Goal: Task Accomplishment & Management: Manage account settings

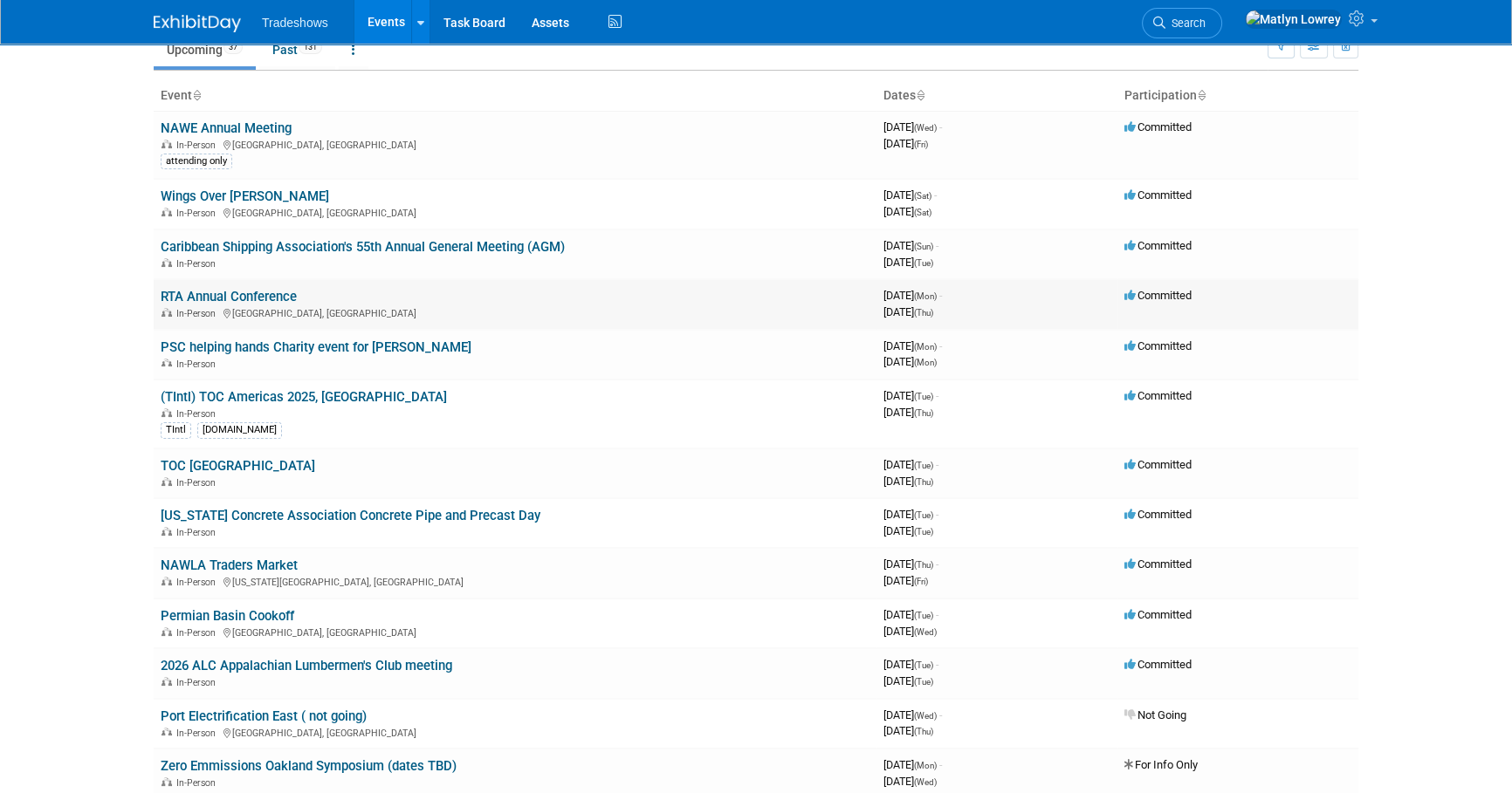
click at [184, 292] on link "RTA Annual Conference" at bounding box center [229, 296] width 136 height 16
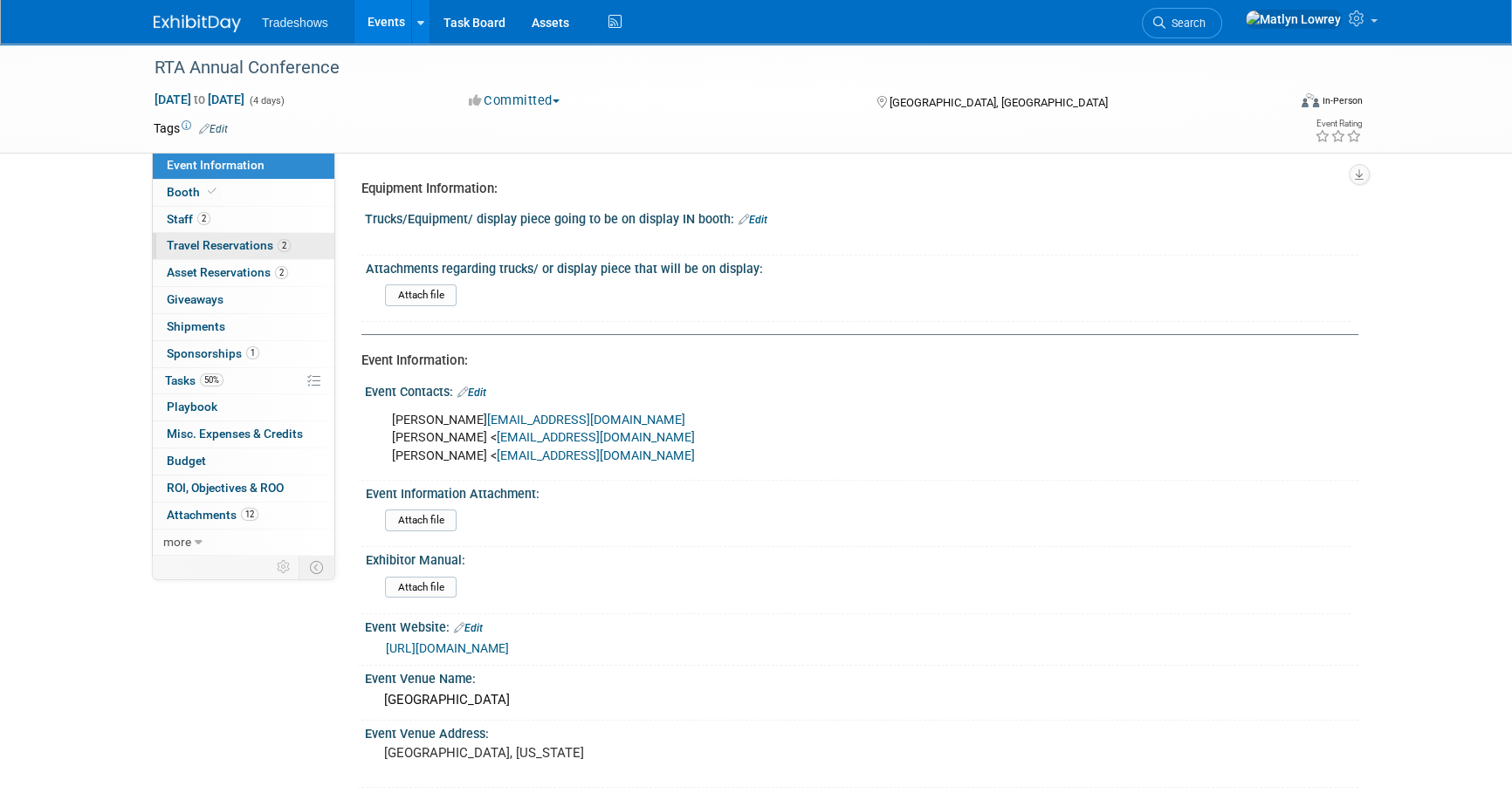
click at [197, 245] on span "Travel Reservations 2" at bounding box center [229, 245] width 124 height 14
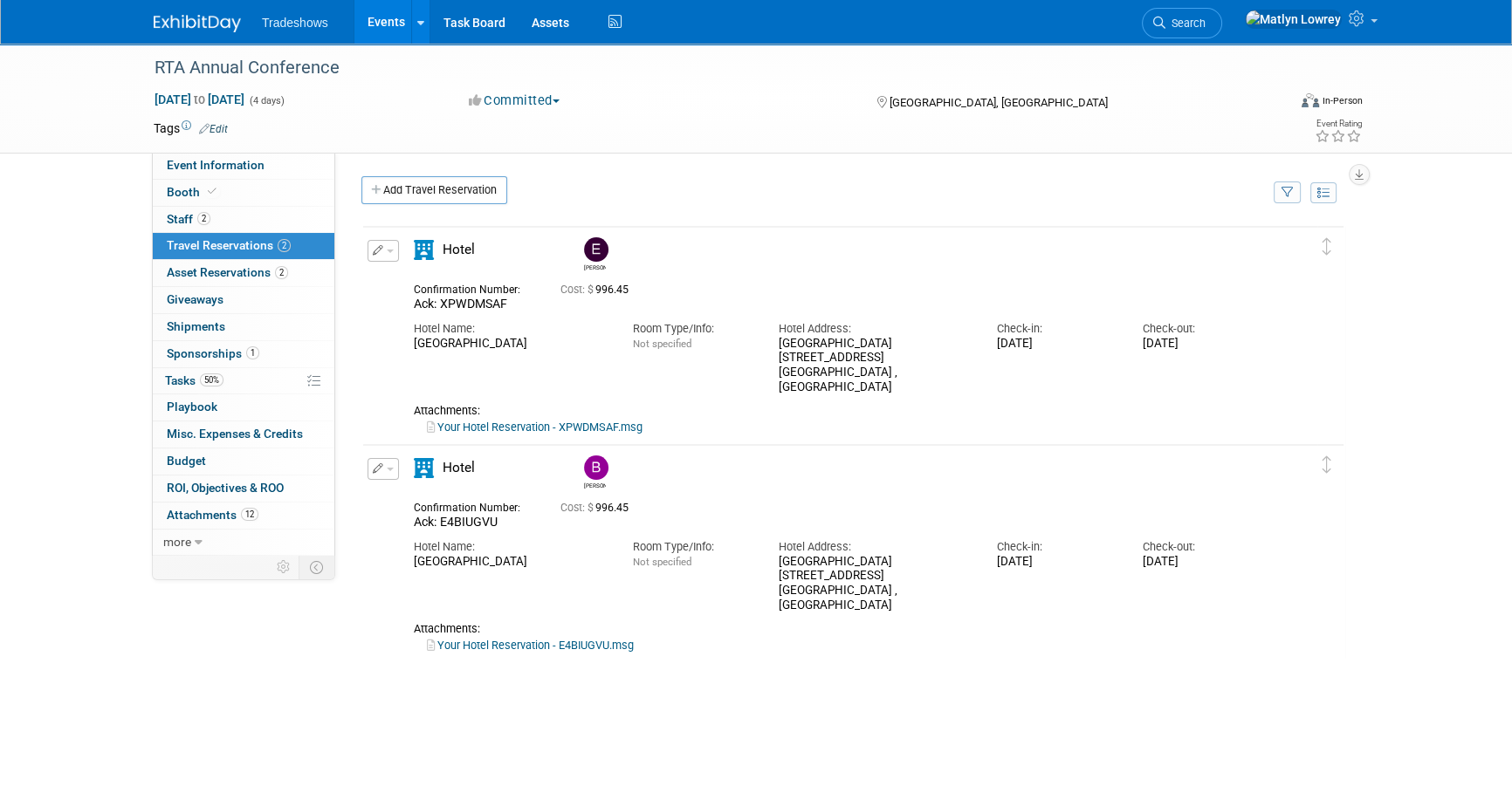
click at [498, 643] on link "Your Hotel Reservation - E4BIUGVU.msg" at bounding box center [530, 645] width 207 height 13
click at [171, 218] on span "Staff 2" at bounding box center [189, 218] width 44 height 14
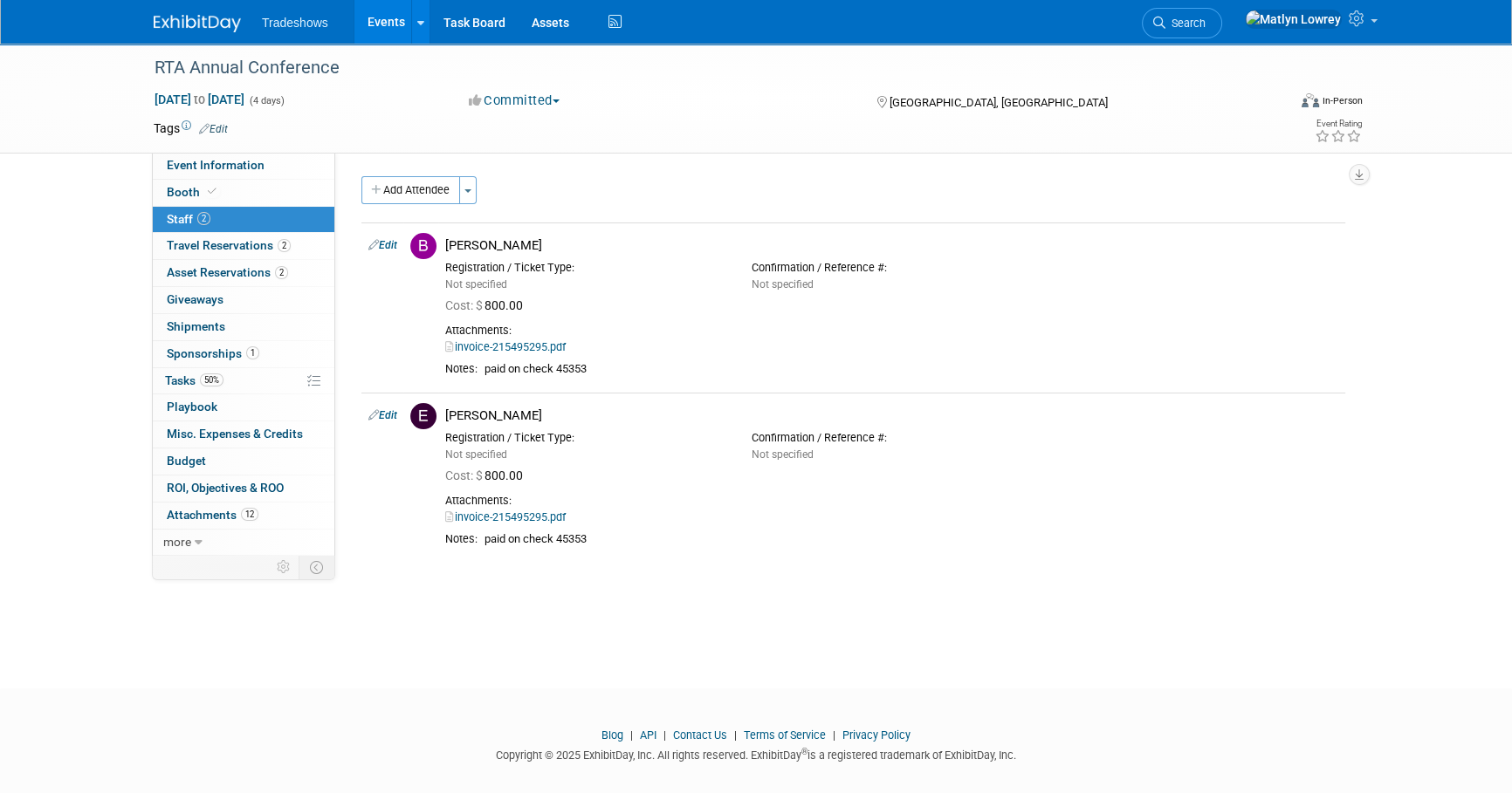
click at [384, 242] on link "Edit" at bounding box center [382, 244] width 28 height 12
select select "c5dc5e49-41cb-4c44-8192-e1379fb0e229"
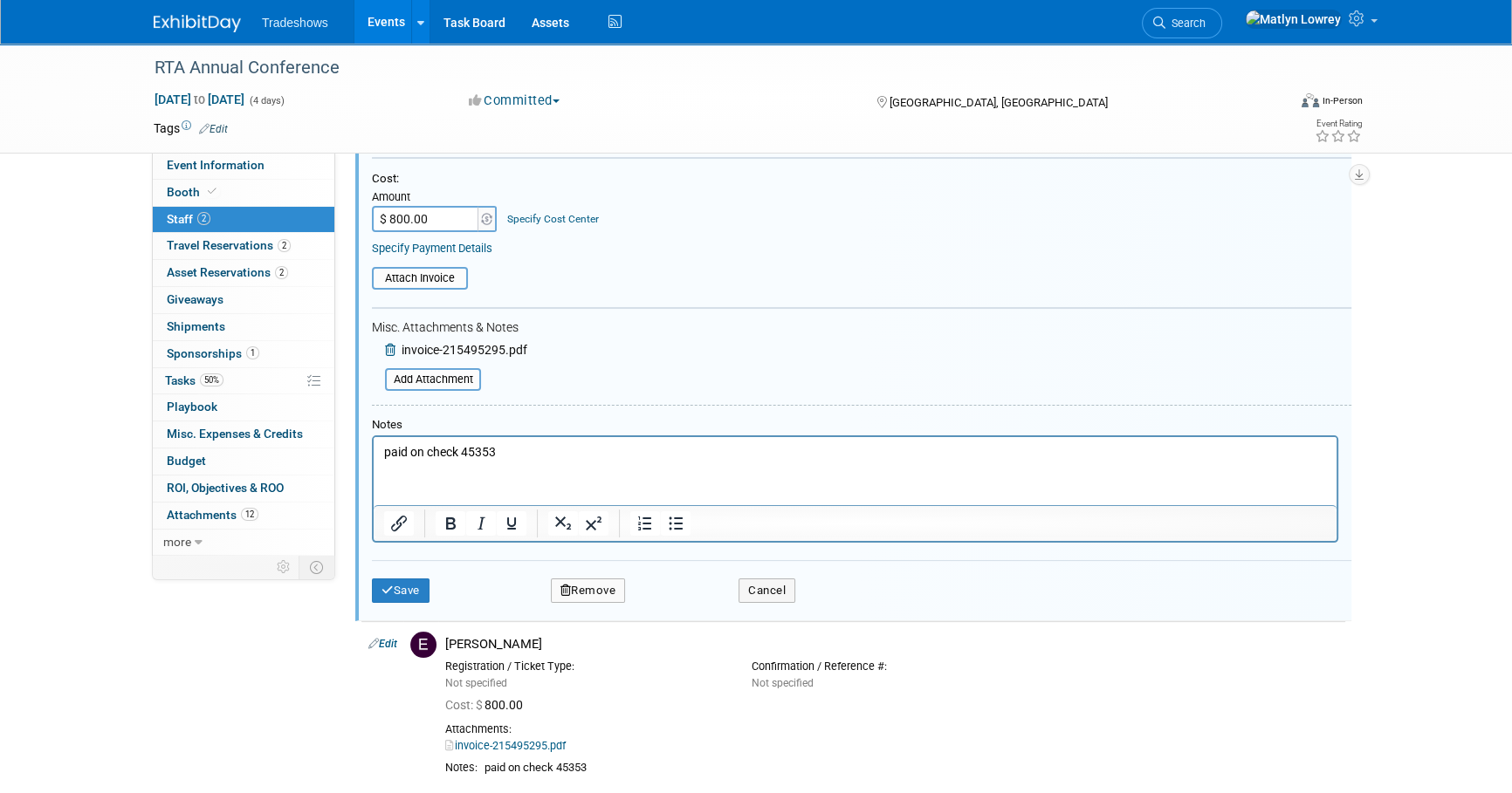
scroll to position [337, 0]
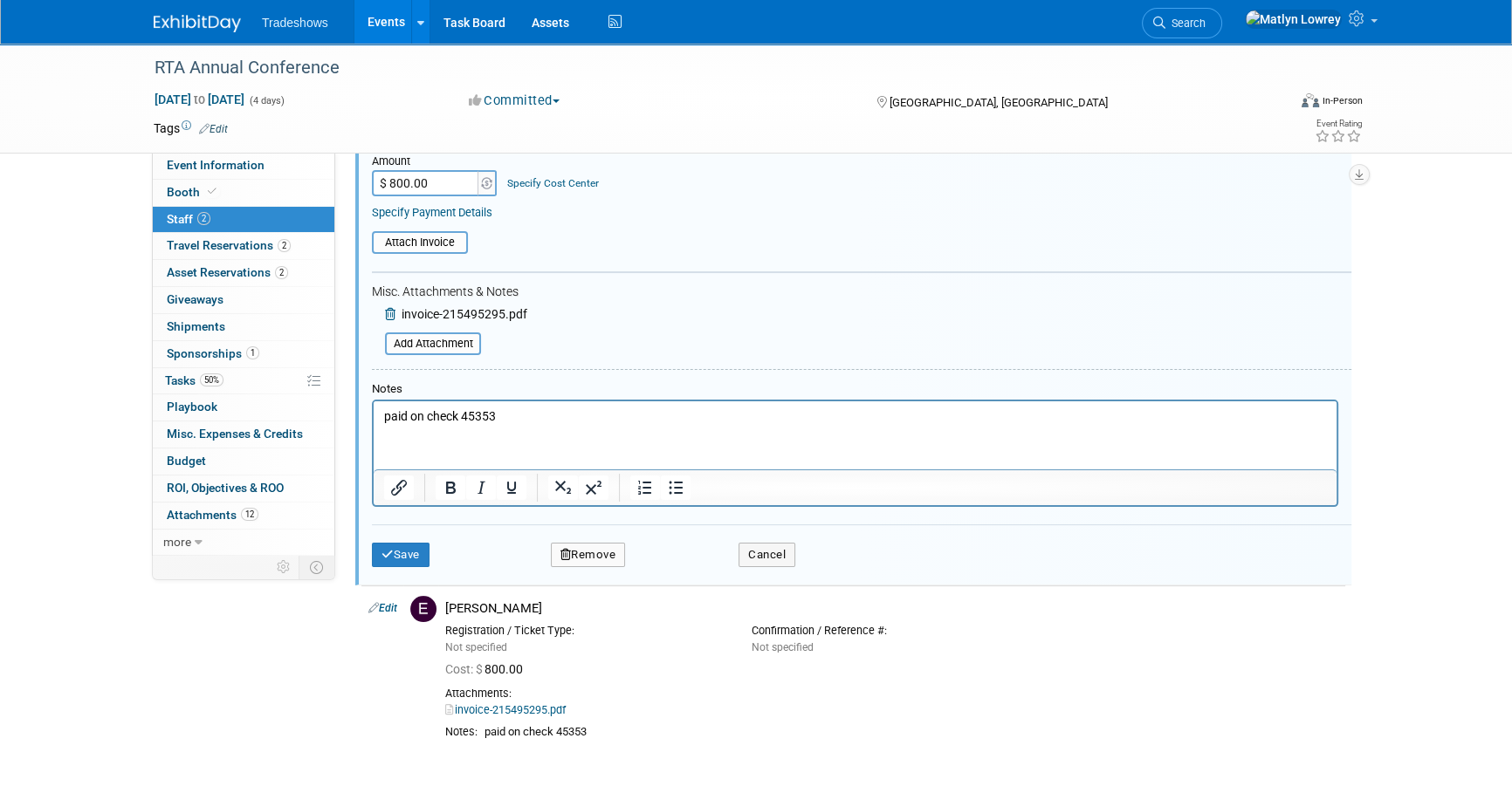
click at [511, 426] on html "paid on check 45353" at bounding box center [855, 413] width 963 height 25
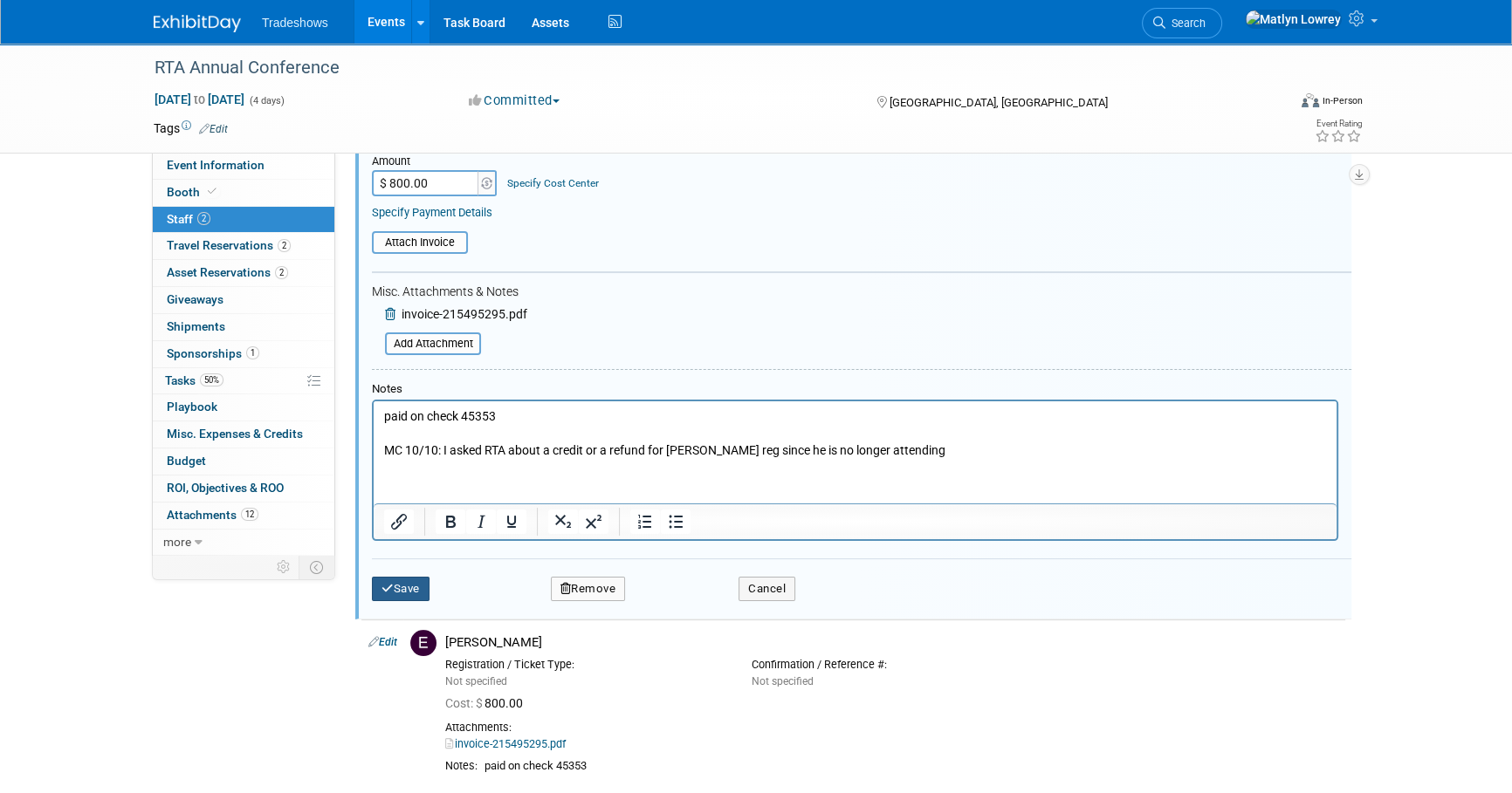
click at [378, 587] on button "Save" at bounding box center [400, 588] width 58 height 25
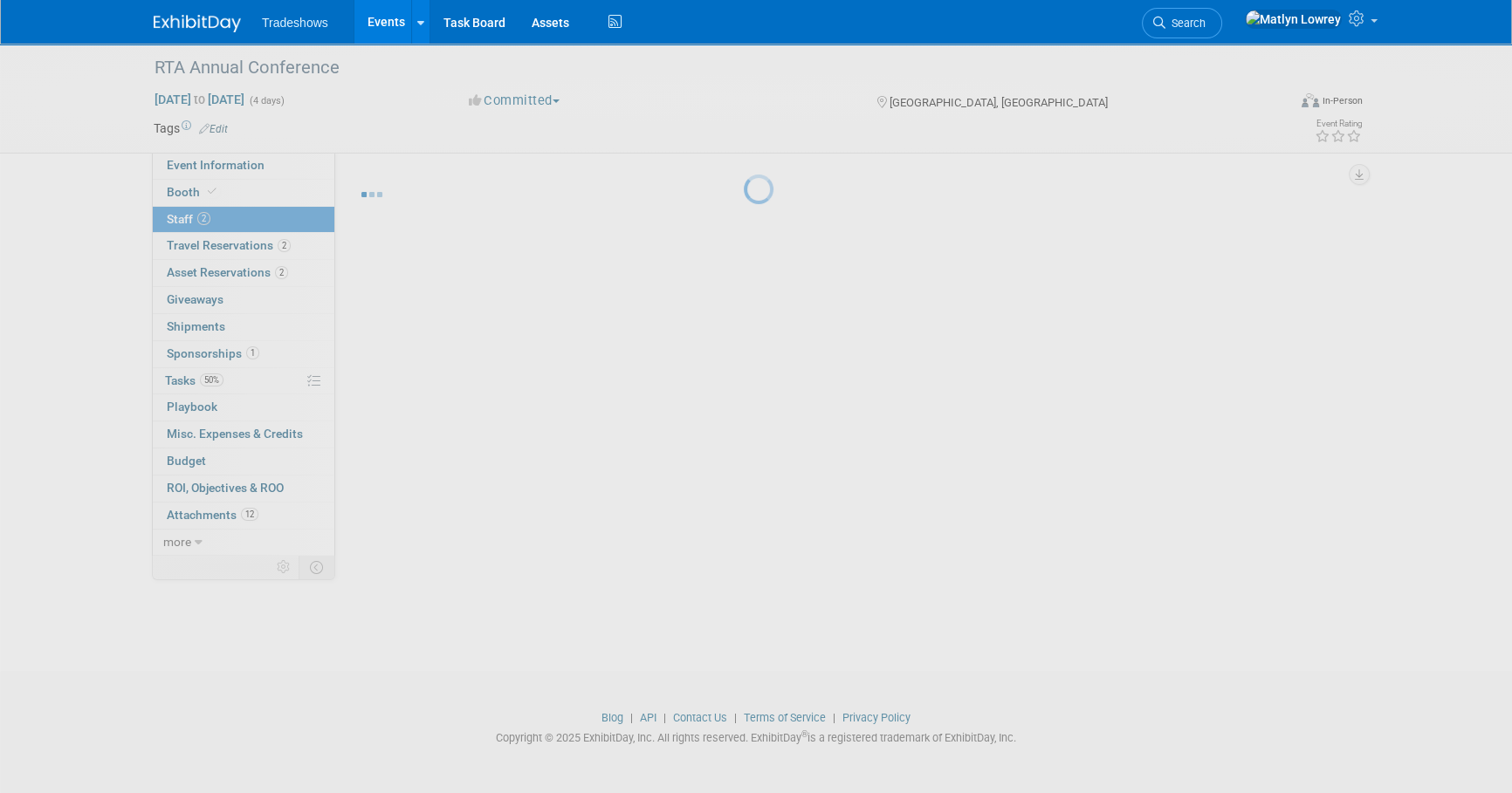
scroll to position [17, 0]
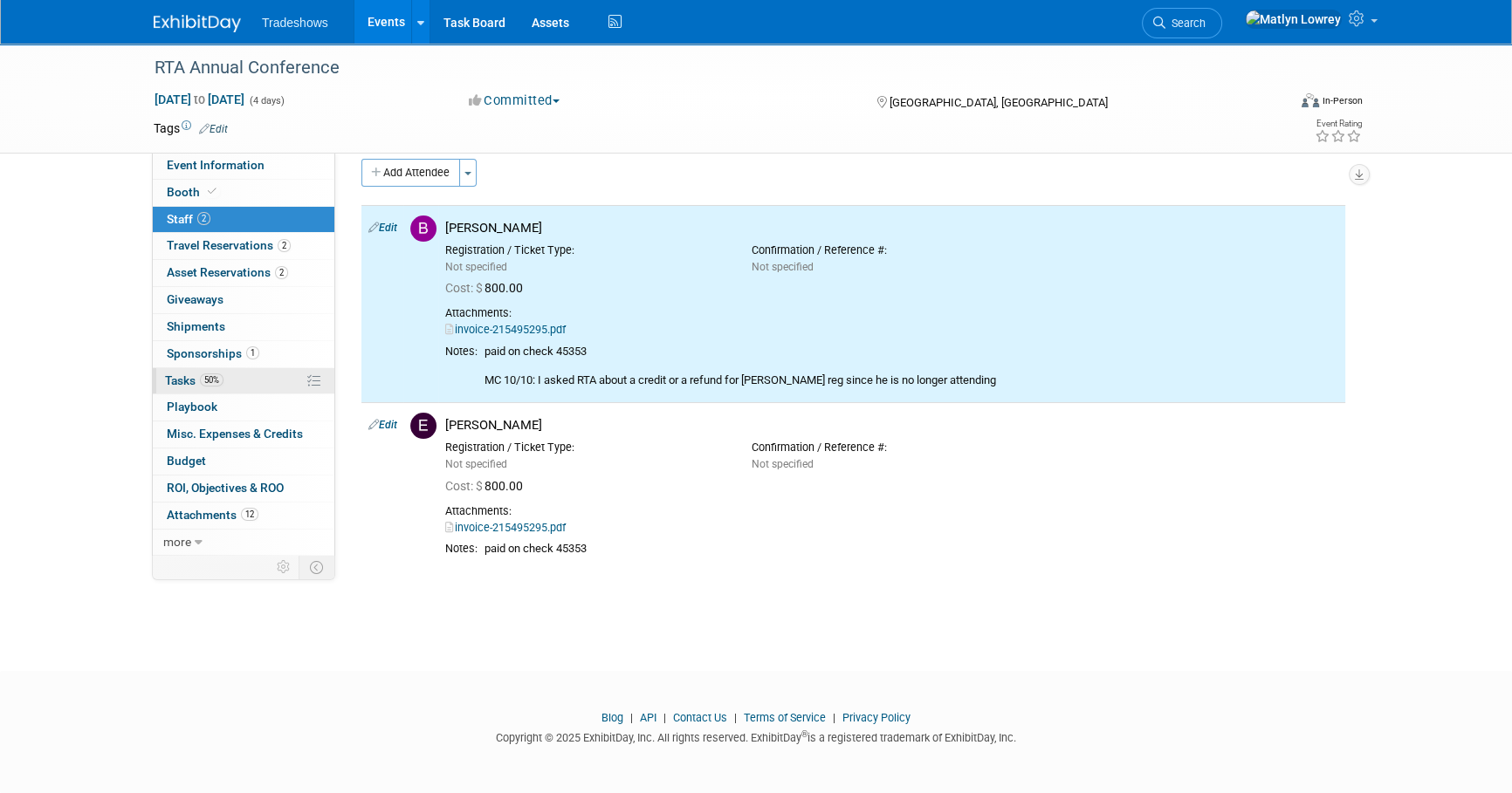
click at [207, 380] on span "50%" at bounding box center [212, 380] width 24 height 13
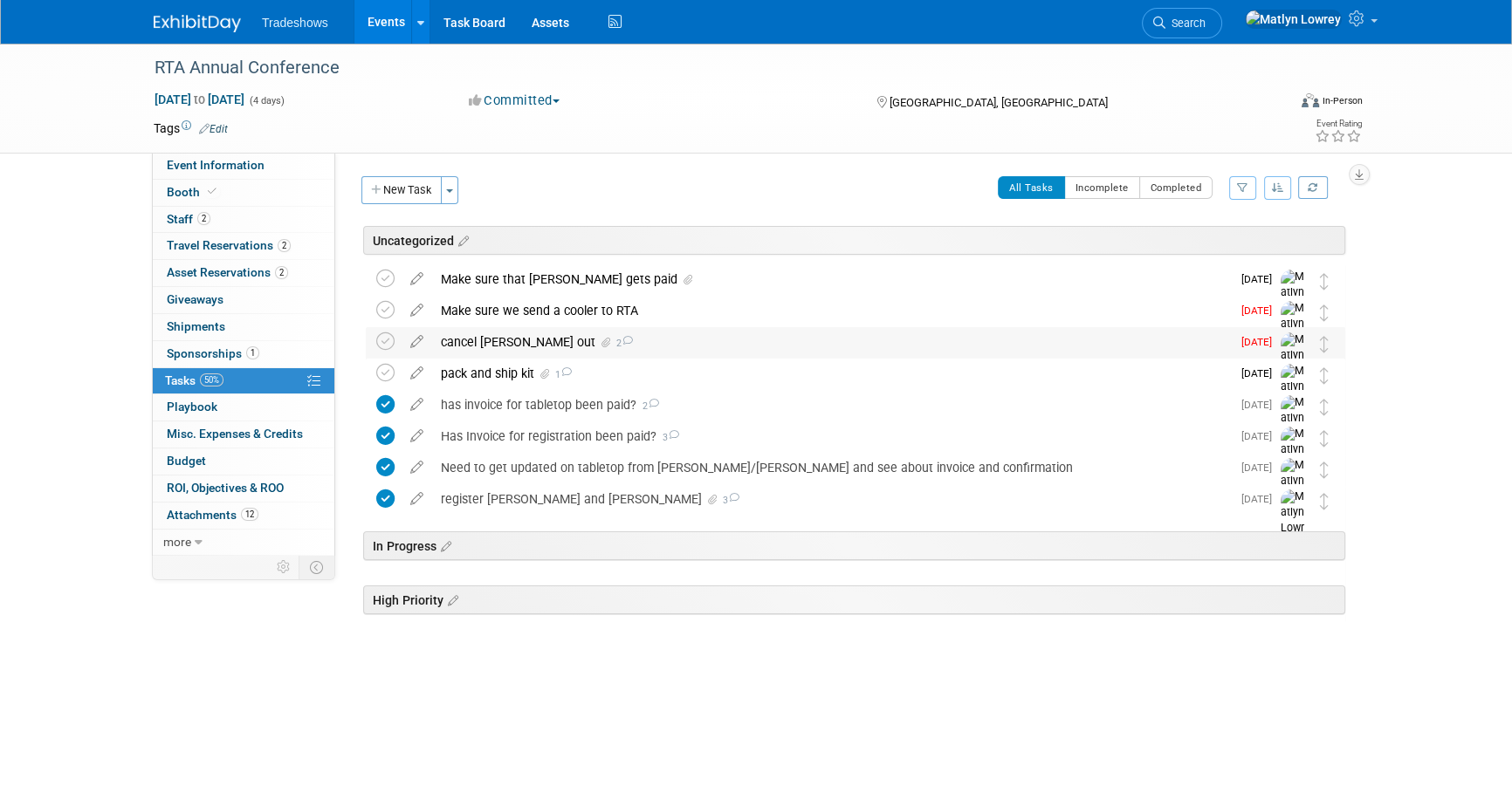
click at [500, 342] on div "cancel barry out 2" at bounding box center [832, 341] width 799 height 29
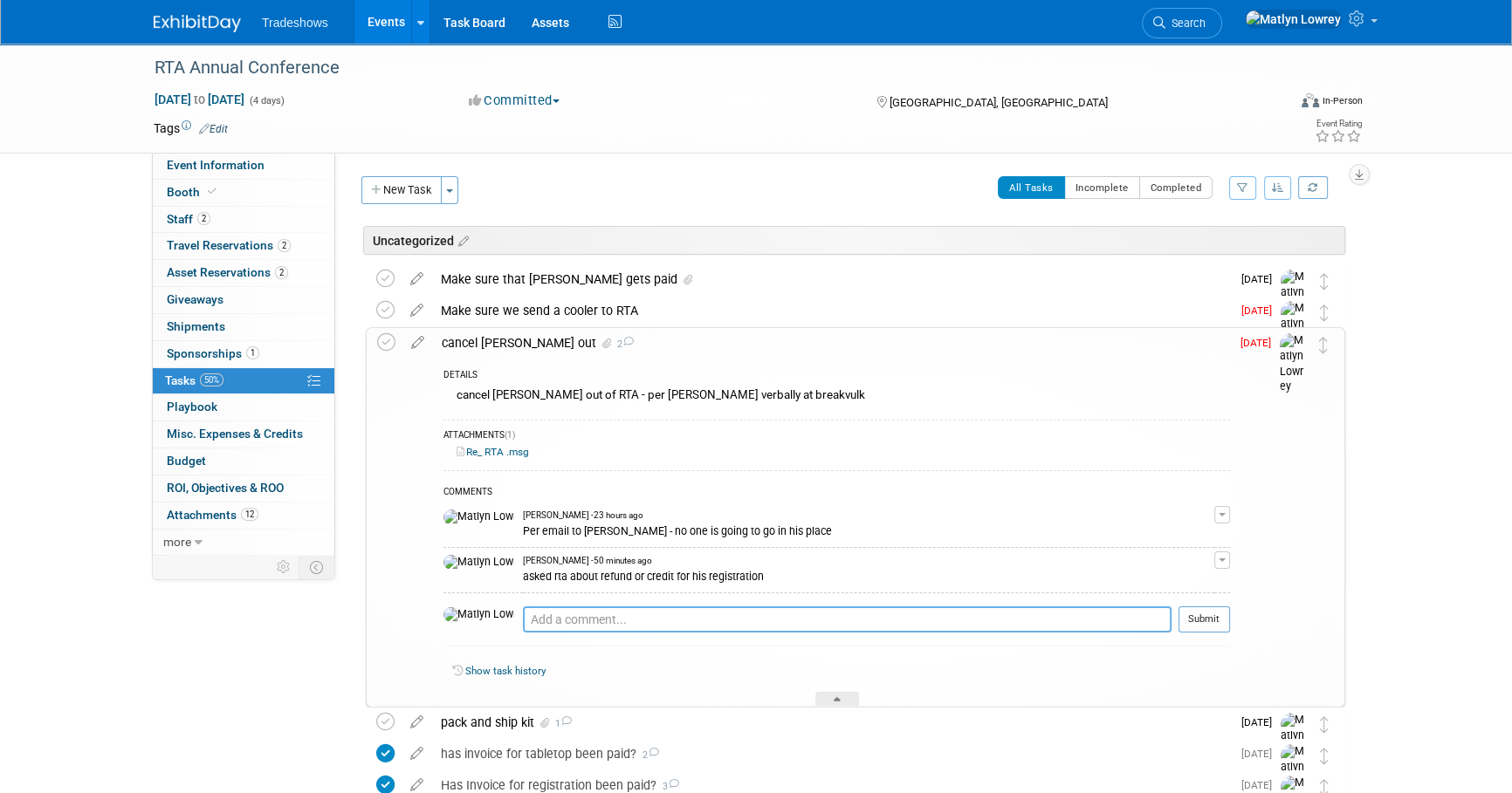
click at [529, 616] on textarea at bounding box center [846, 620] width 648 height 27
type textarea "barrys room is cancelled"
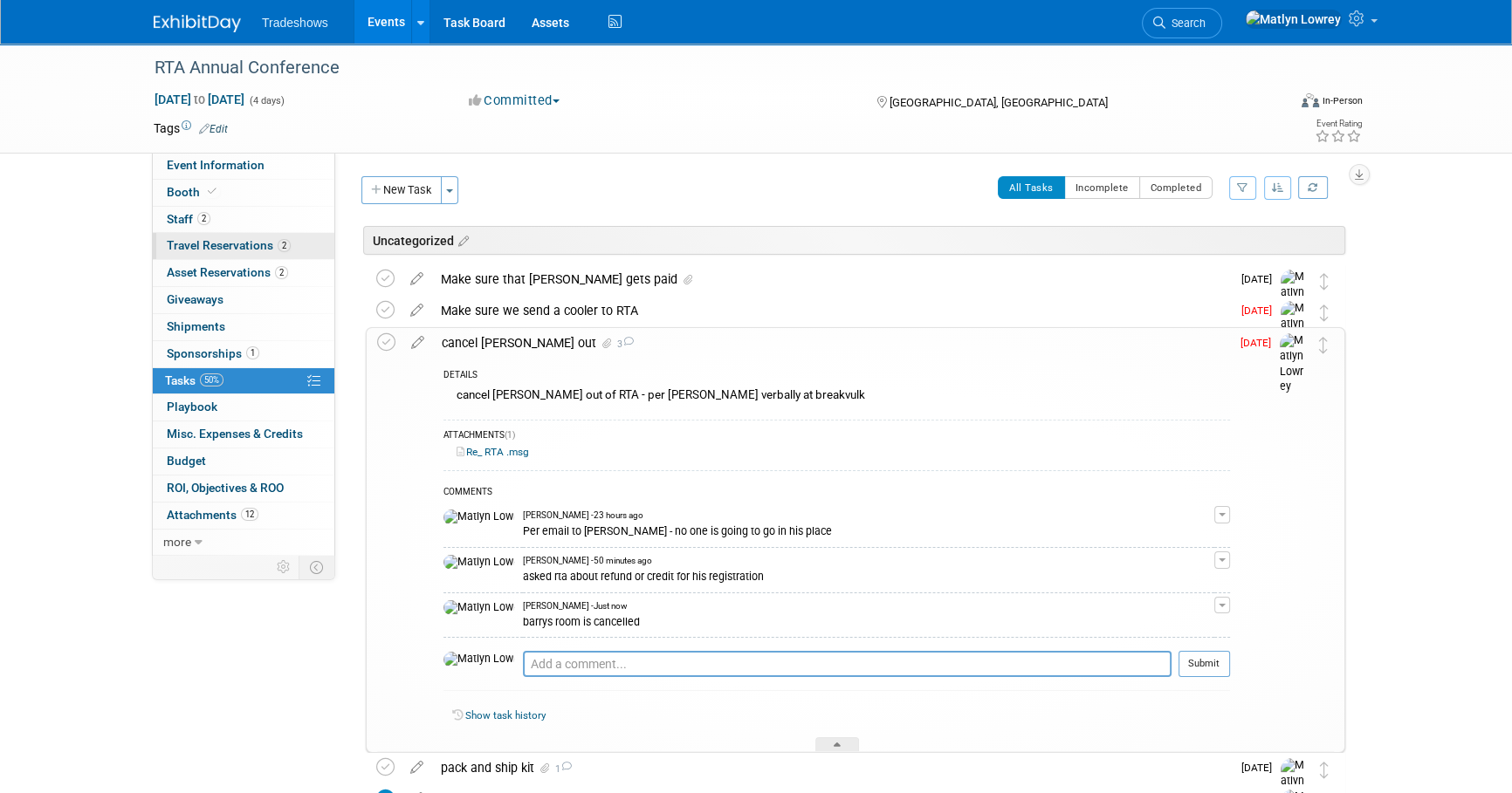
click at [201, 252] on link "2 Travel Reservations 2" at bounding box center [243, 246] width 182 height 27
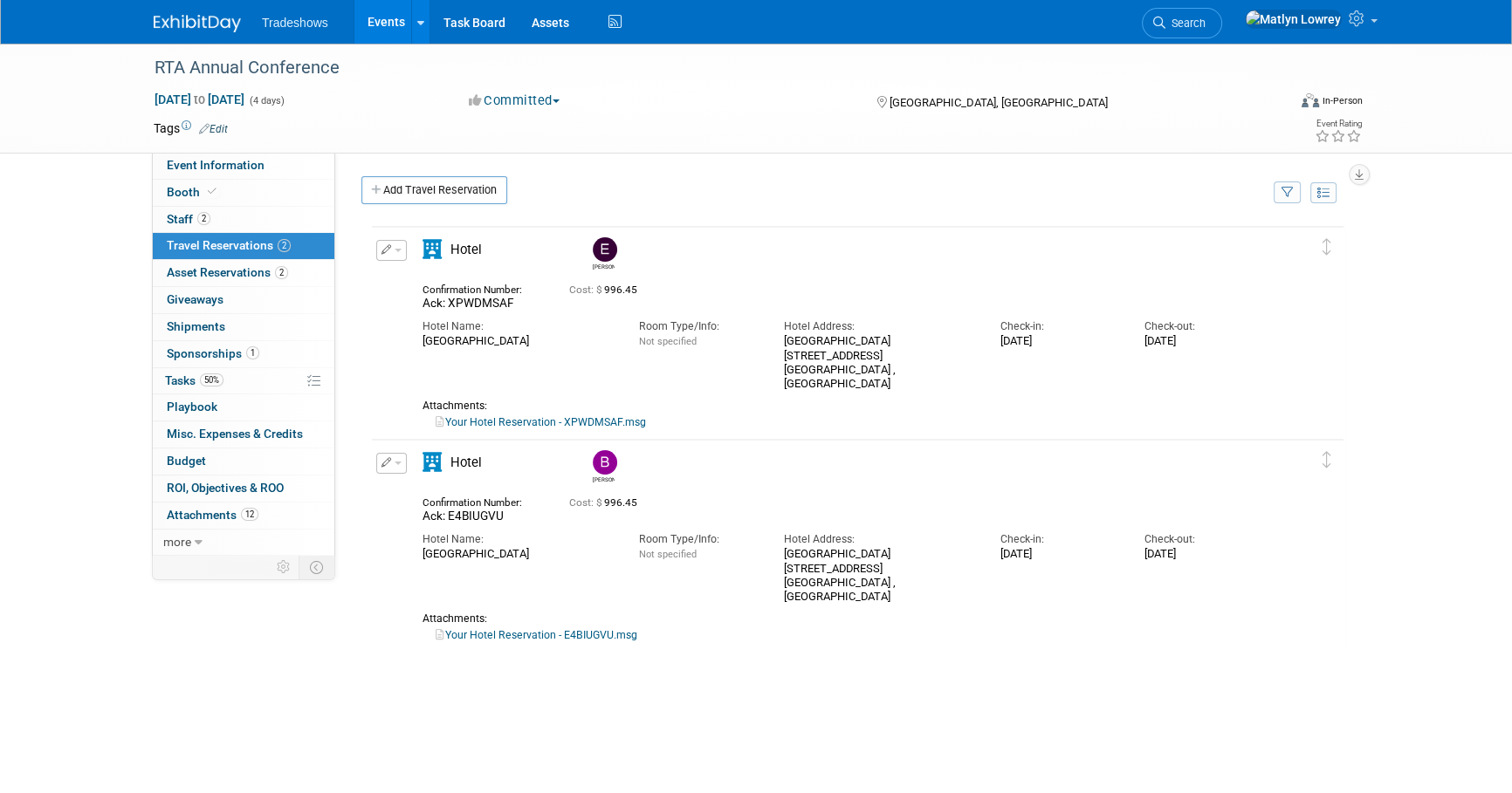
click at [394, 466] on button "button" at bounding box center [391, 463] width 30 height 21
click at [467, 495] on button "Edit Reservation" at bounding box center [451, 494] width 148 height 26
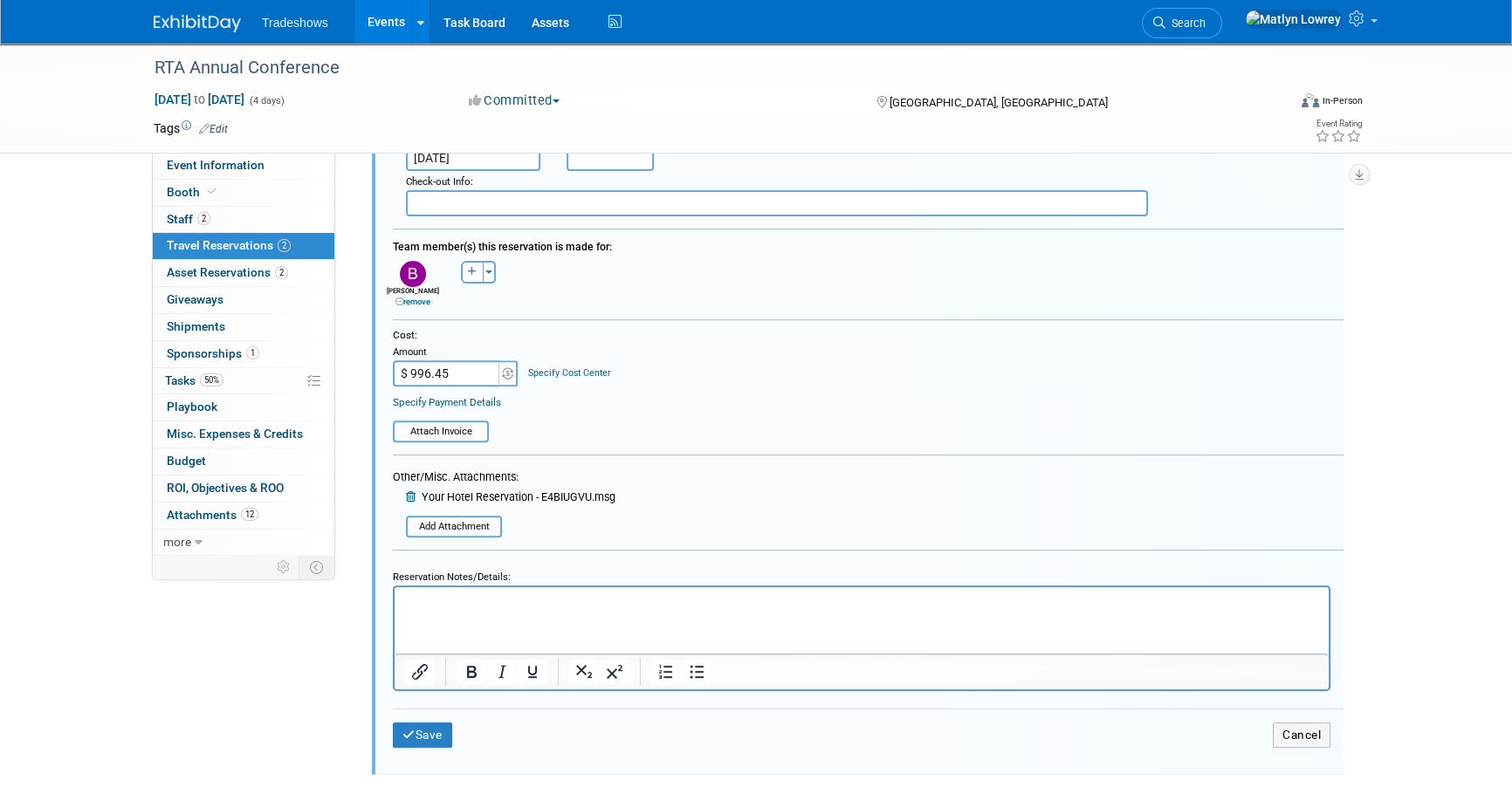
scroll to position [732, 0]
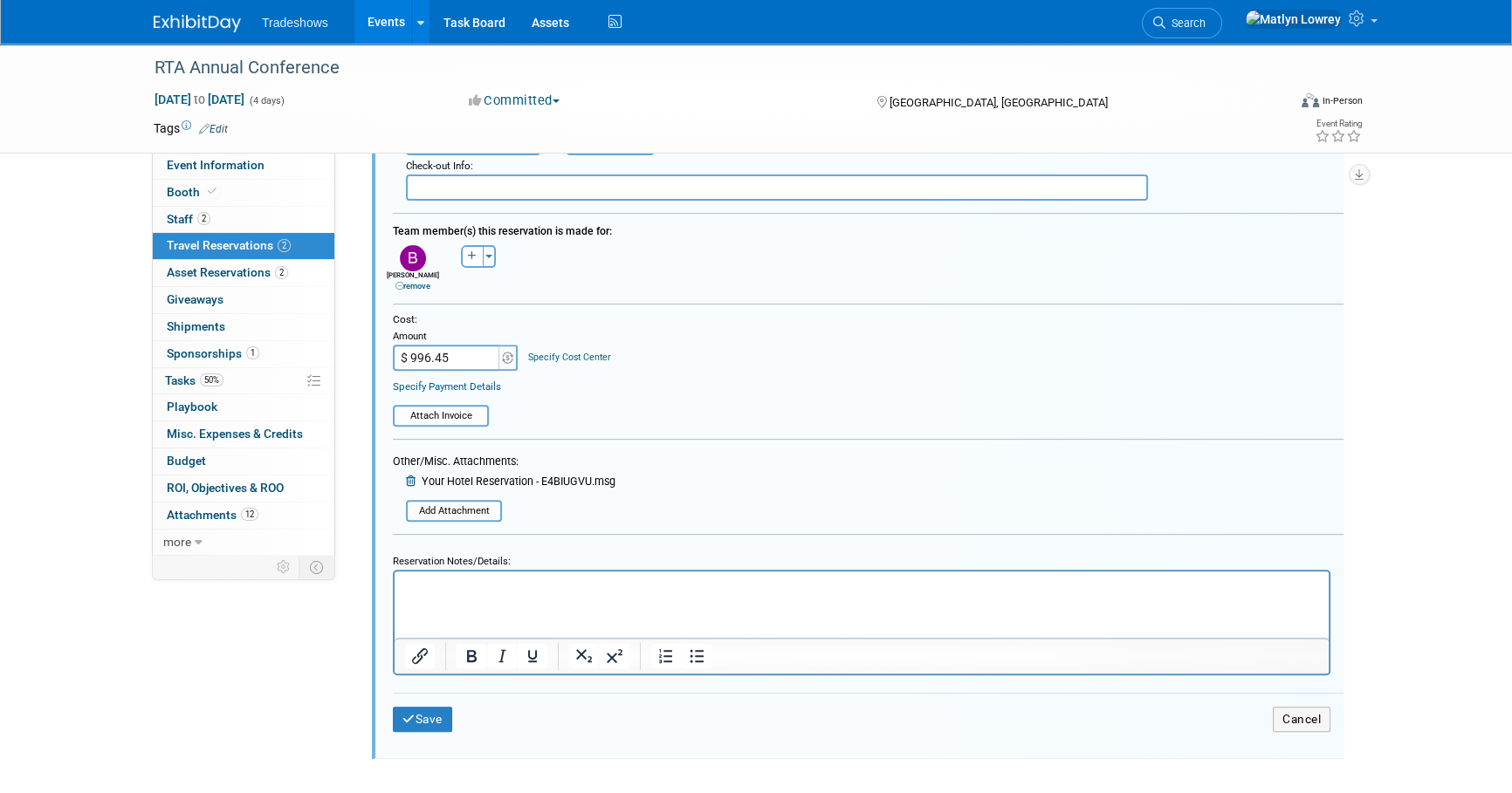
click at [461, 358] on input "$ 996.45" at bounding box center [447, 358] width 109 height 27
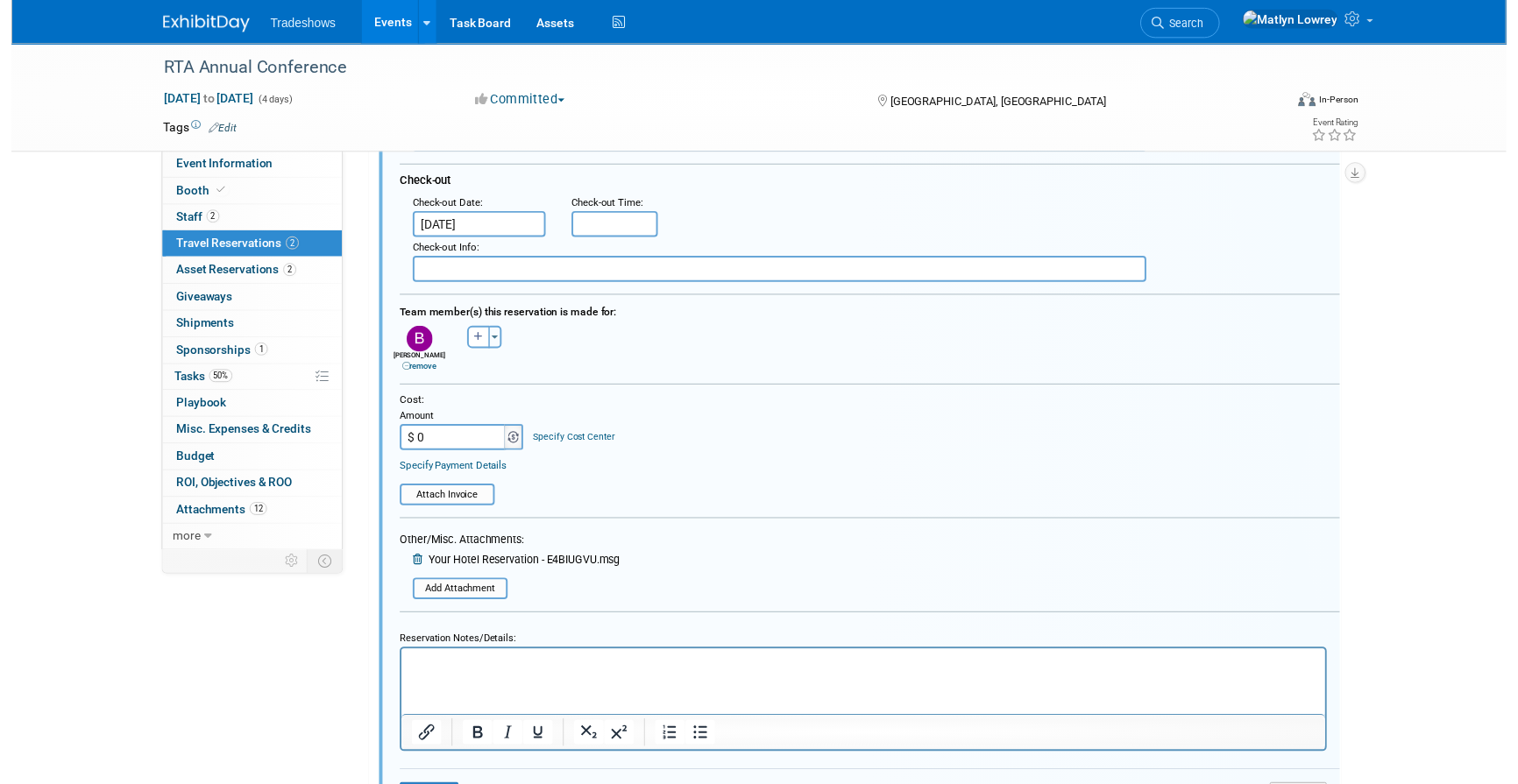
scroll to position [496, 0]
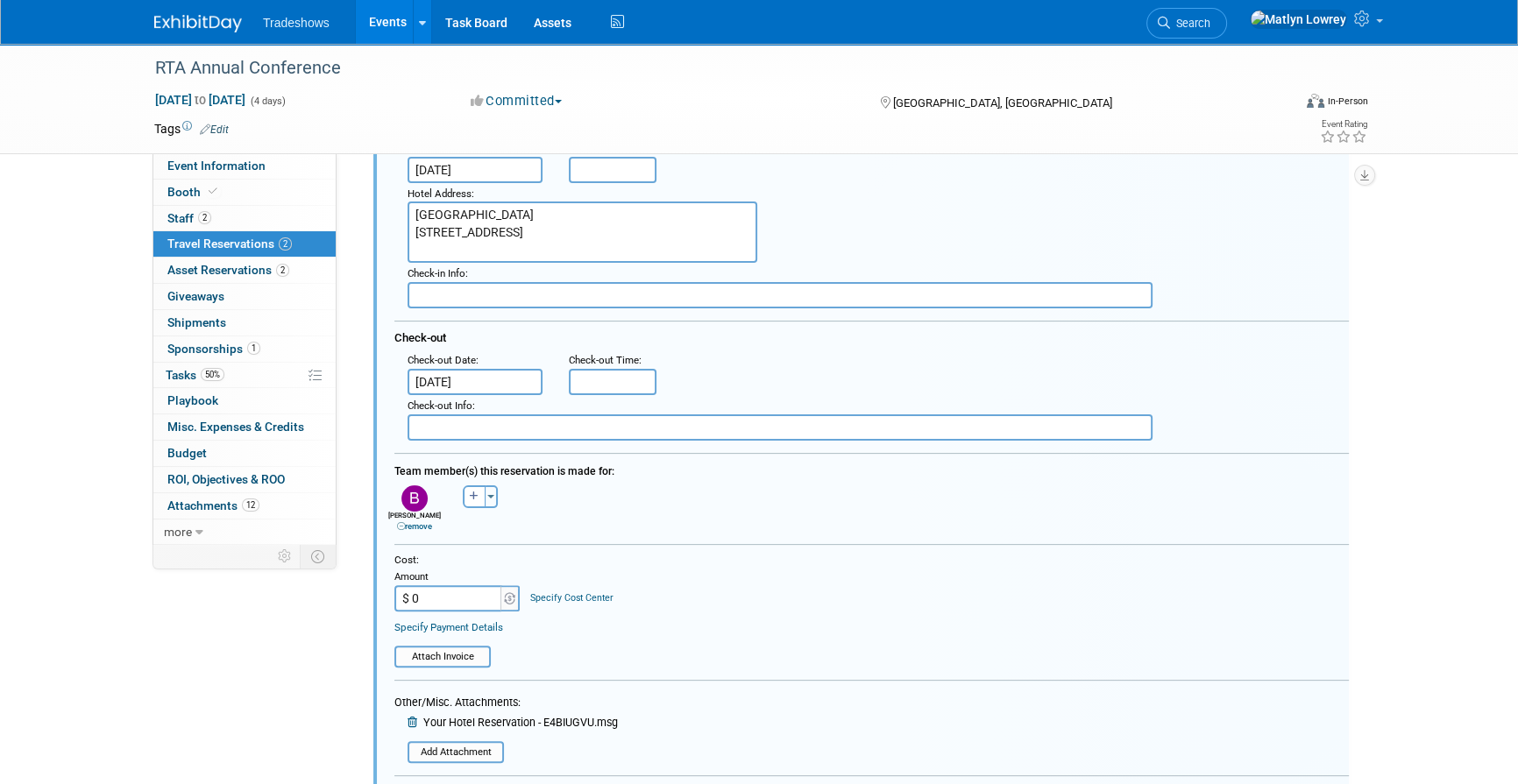
type input "$ 0.00"
click at [430, 521] on div "remove" at bounding box center [414, 527] width 57 height 11
click at [418, 523] on link "remove" at bounding box center [415, 526] width 35 height 9
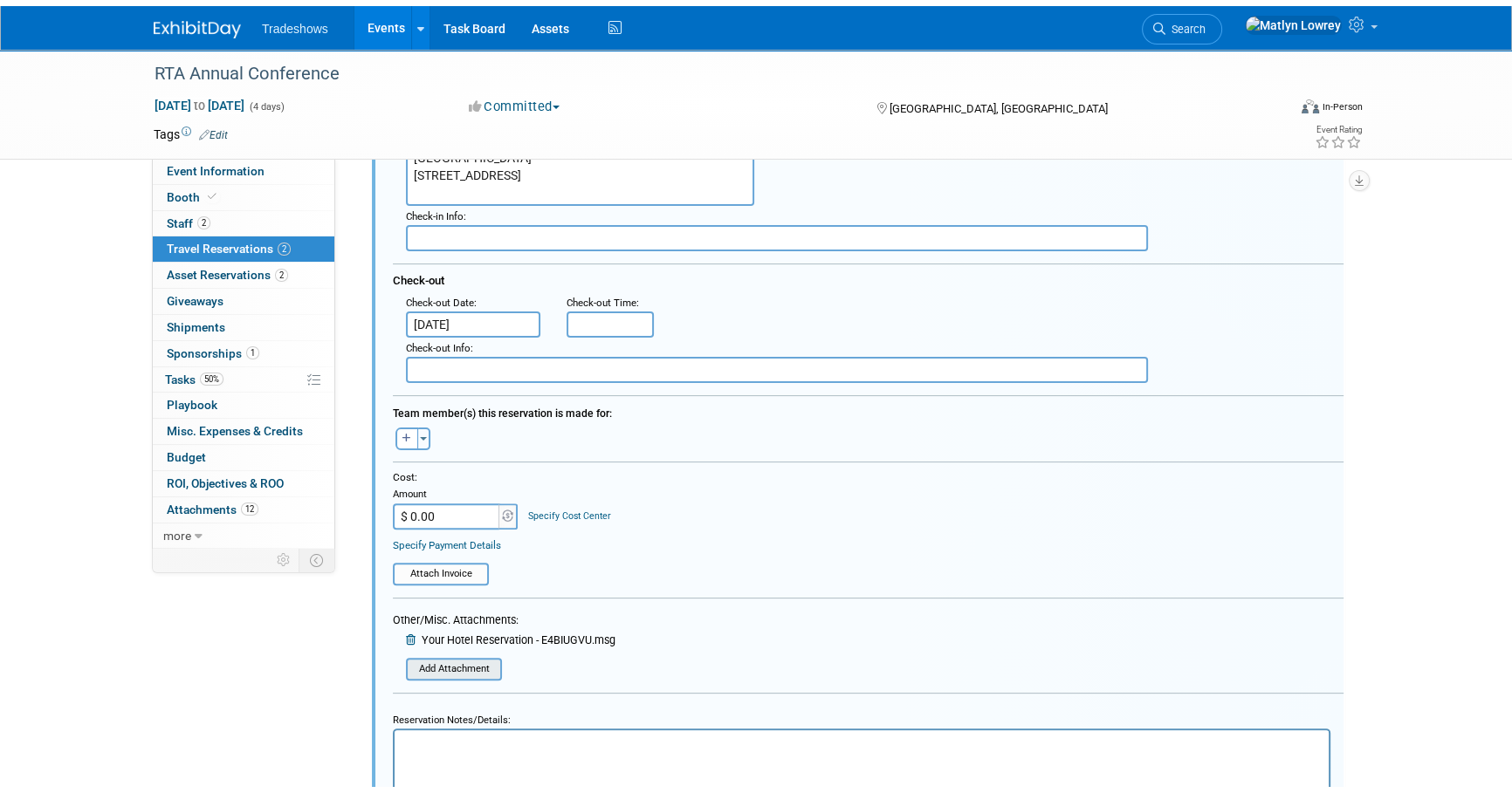
scroll to position [708, 0]
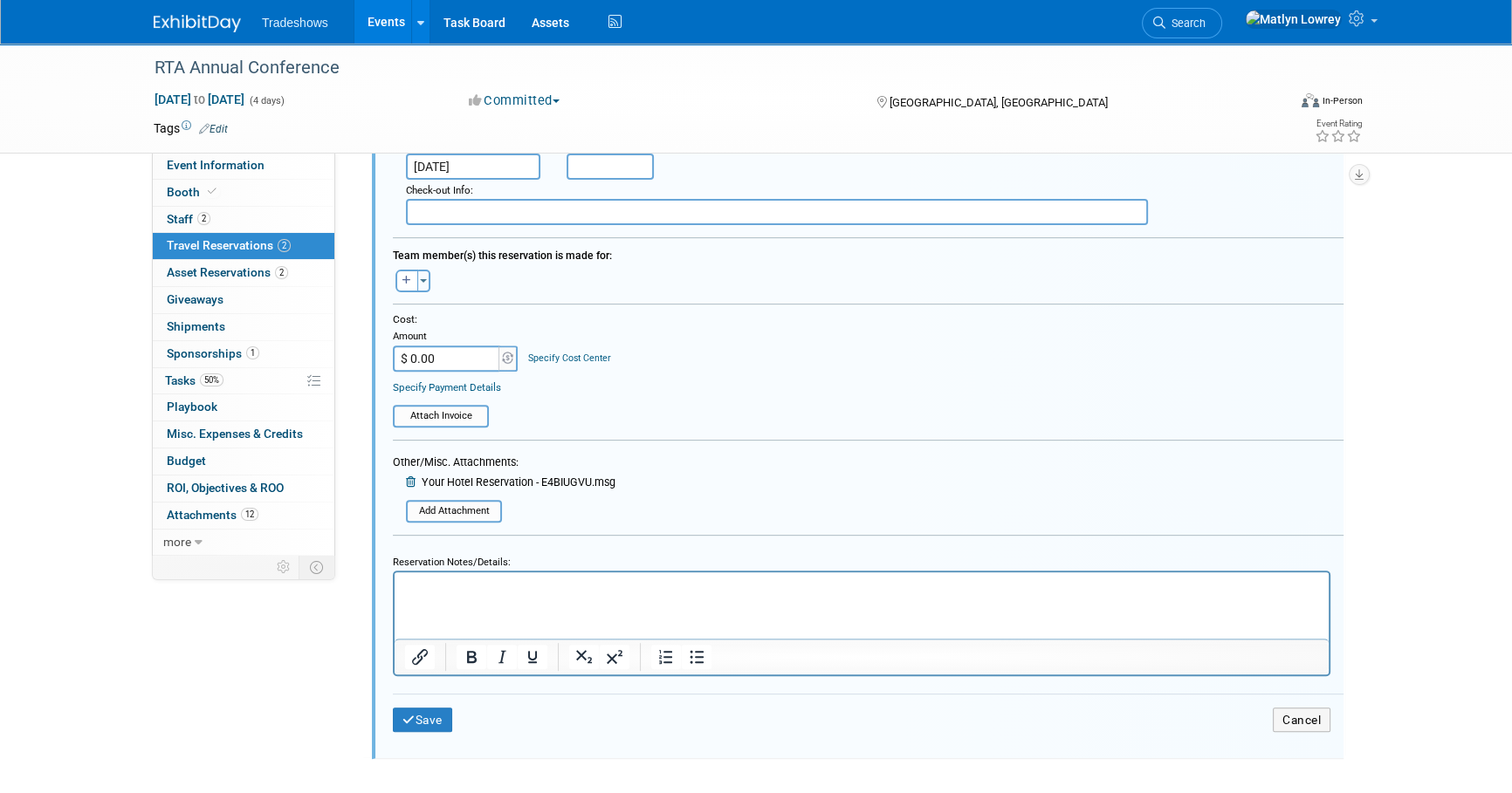
drag, startPoint x: 442, startPoint y: 611, endPoint x: 442, endPoint y: 599, distance: 12.0
click at [442, 594] on html at bounding box center [861, 583] width 934 height 23
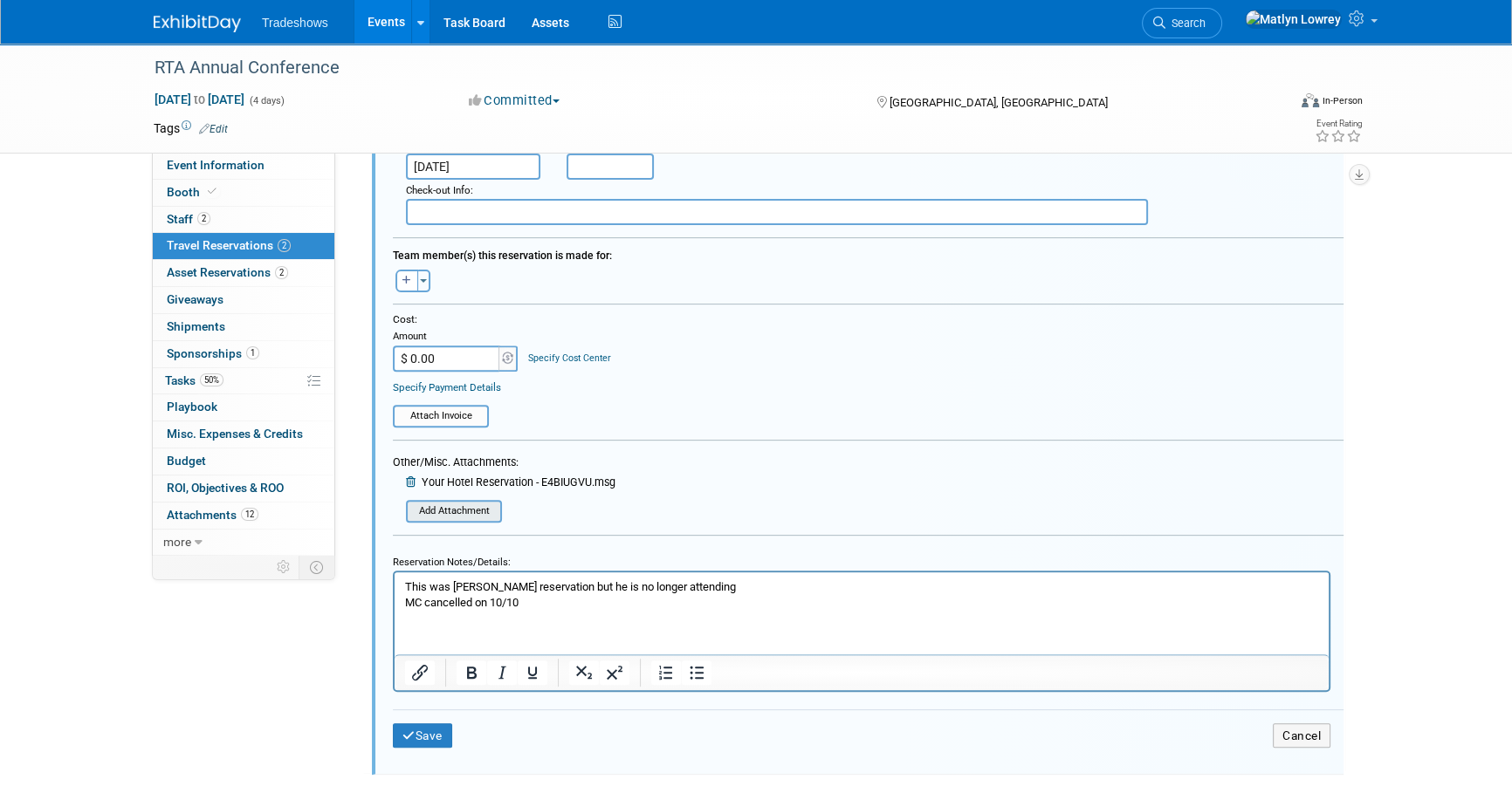
click at [486, 517] on div "Add Attachment" at bounding box center [454, 511] width 96 height 22
click at [484, 515] on input "file" at bounding box center [411, 511] width 178 height 18
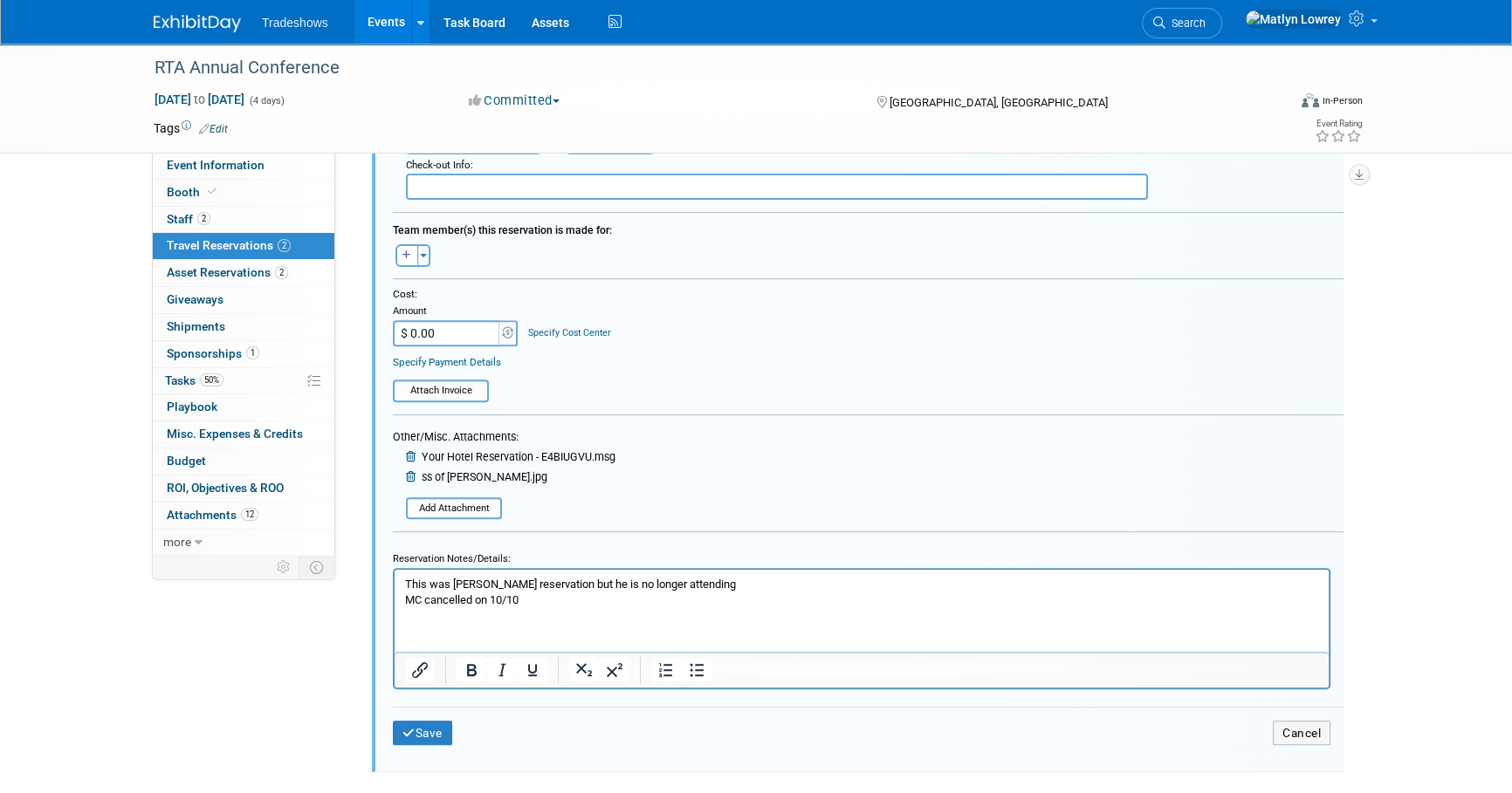
scroll to position [747, 0]
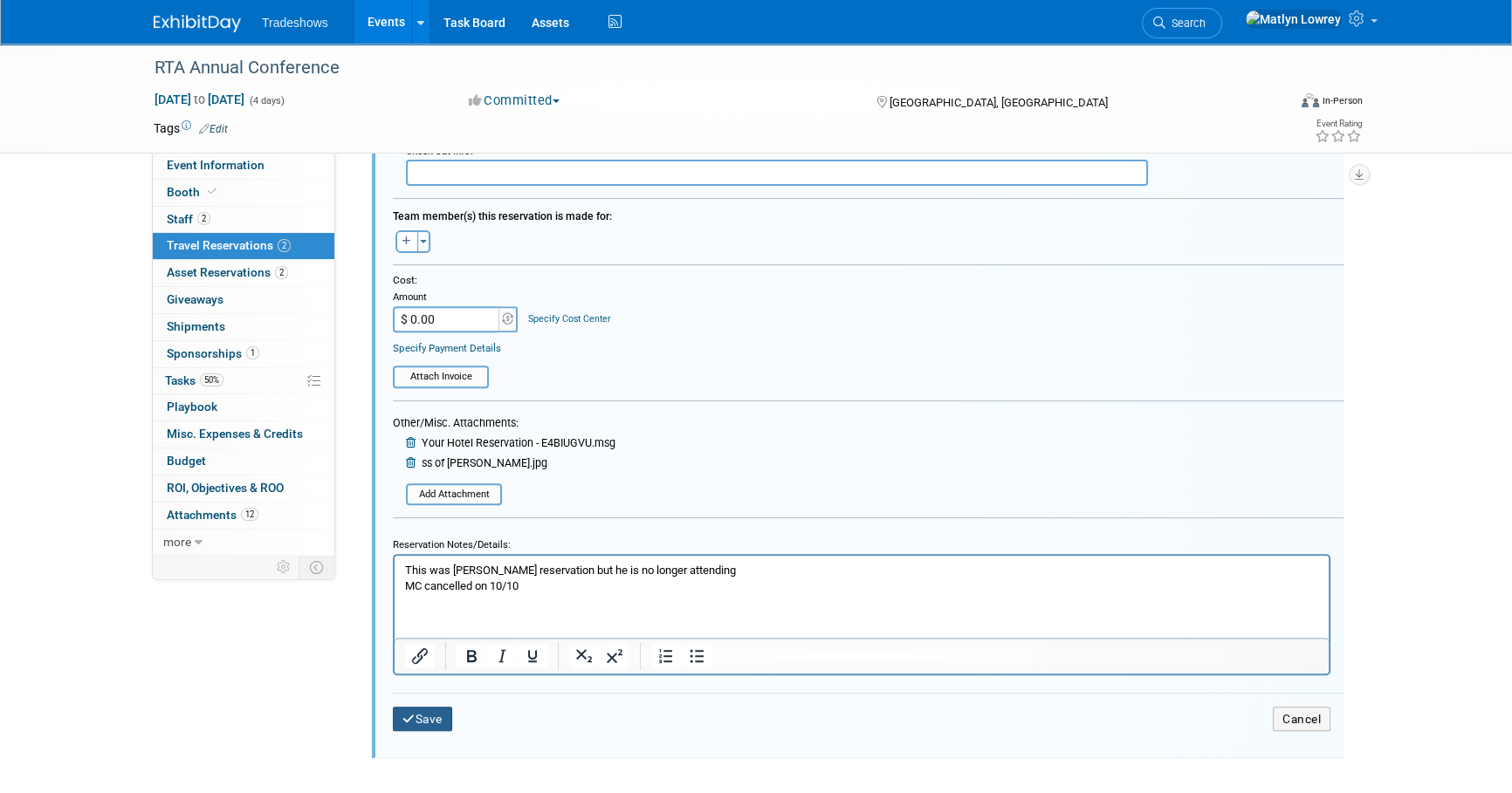
click at [423, 709] on button "Save" at bounding box center [422, 720] width 60 height 26
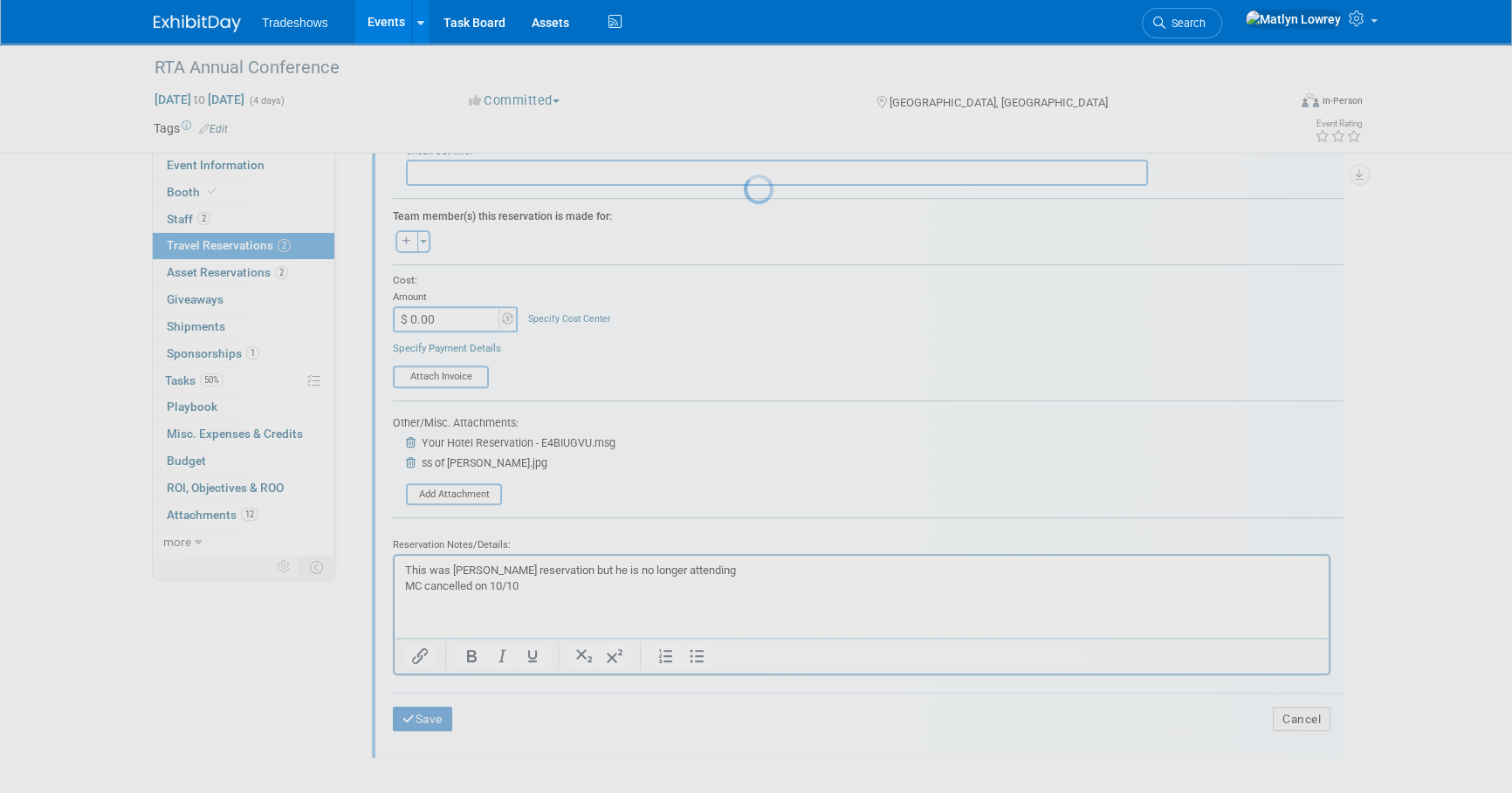
scroll to position [0, 0]
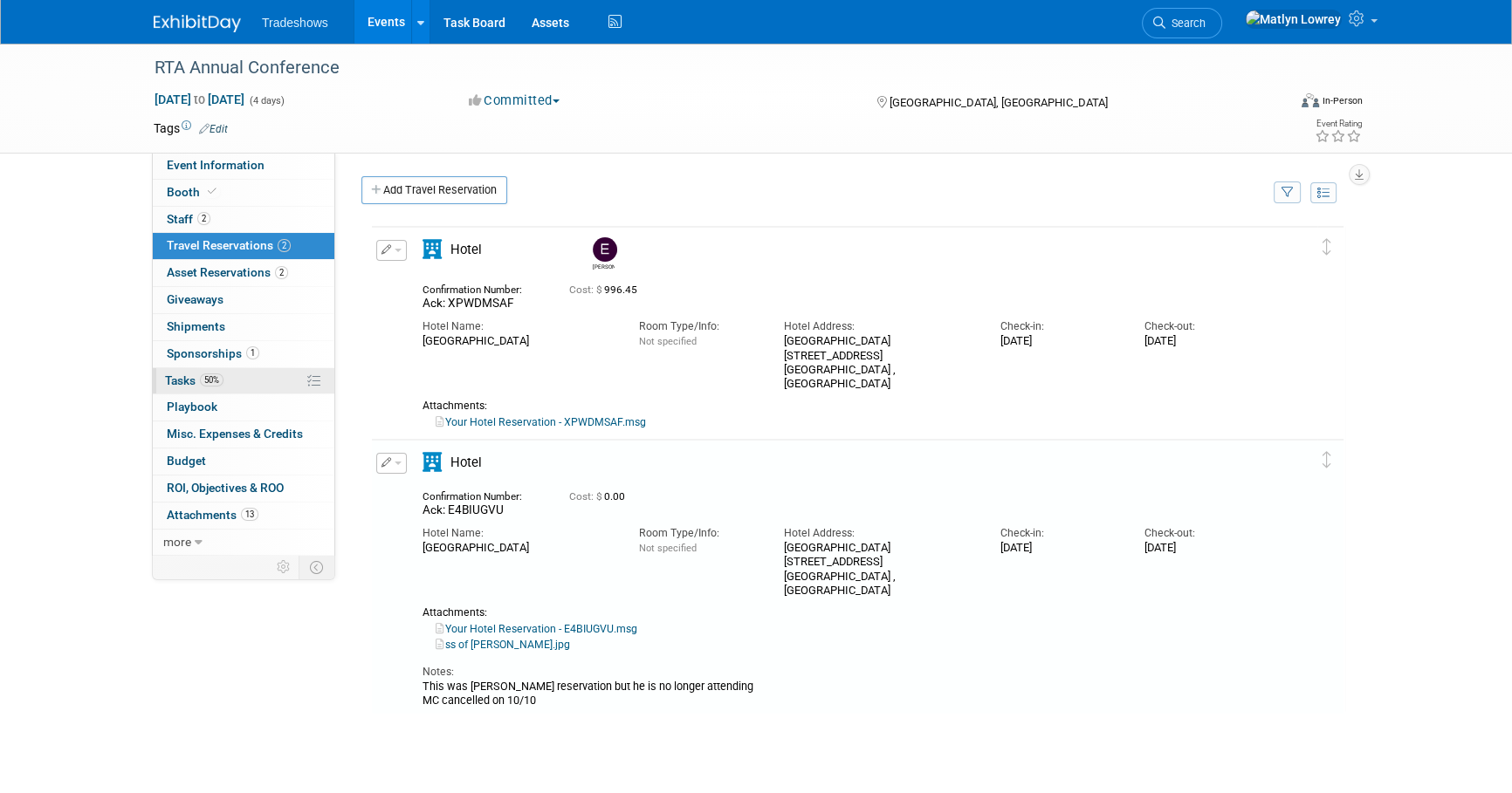
click at [189, 378] on span "Tasks 50%" at bounding box center [195, 380] width 59 height 14
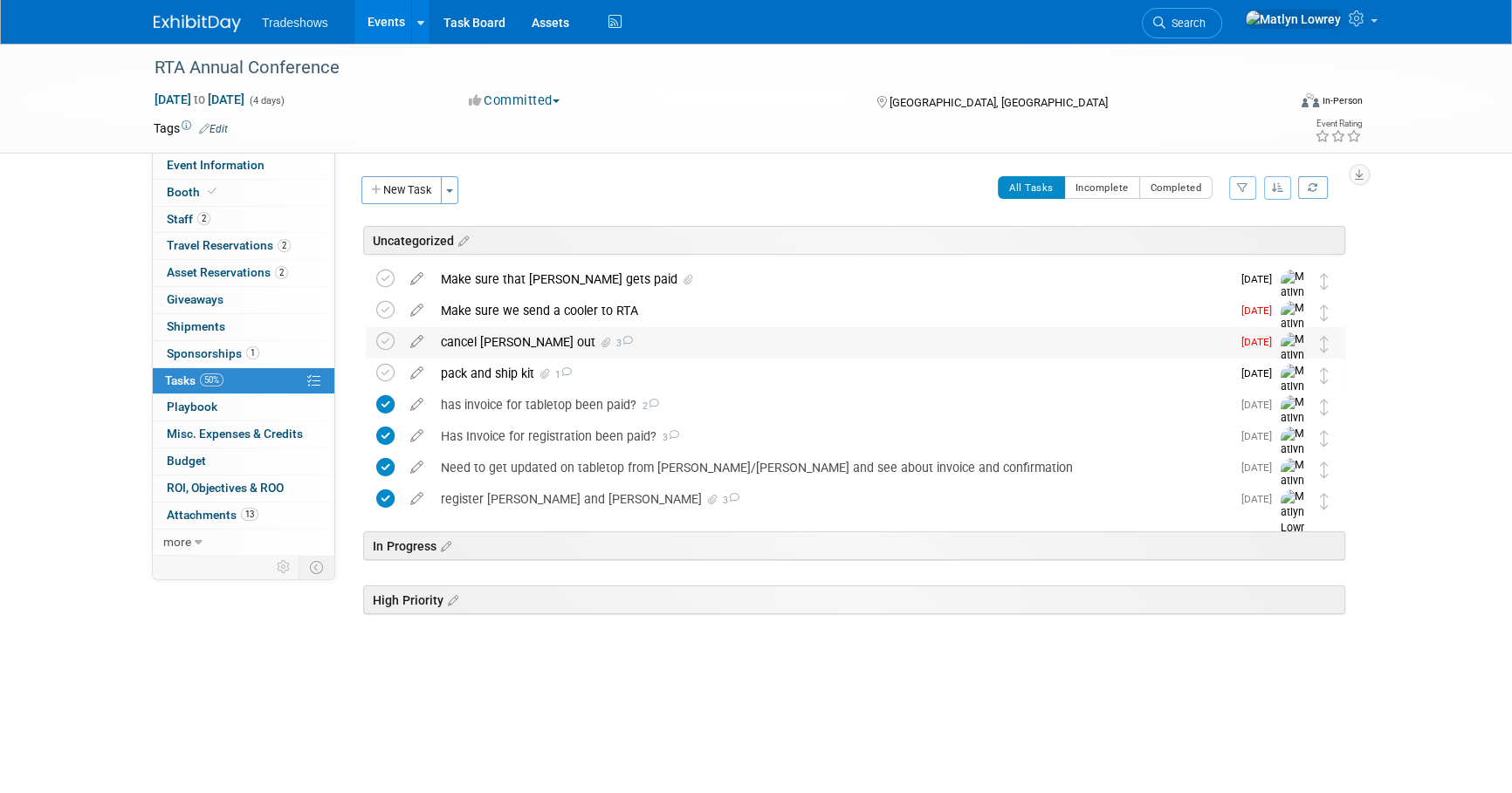
click at [498, 337] on div "cancel barry out 3" at bounding box center [832, 341] width 799 height 29
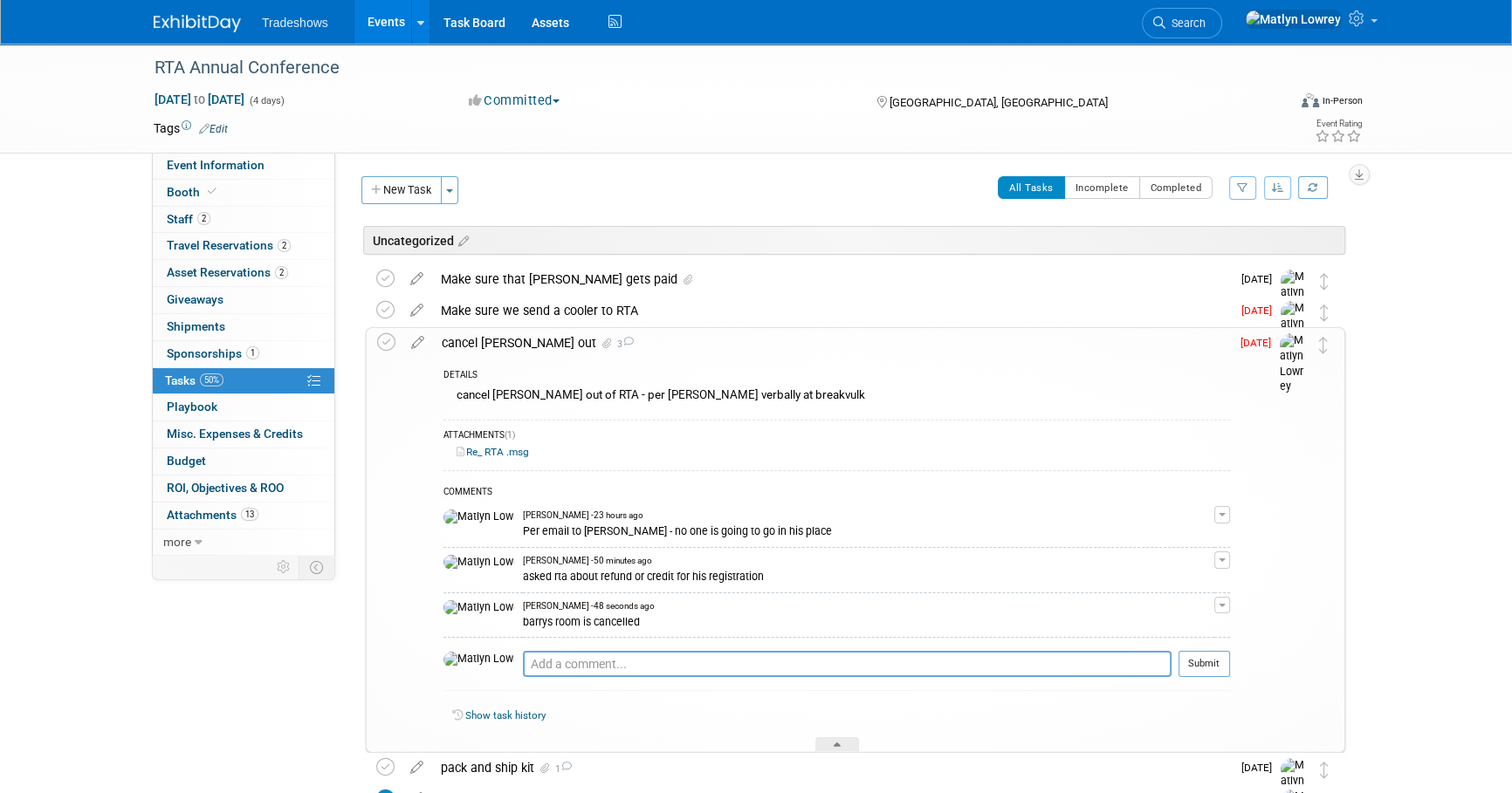
click at [387, 17] on link "Events" at bounding box center [386, 22] width 63 height 44
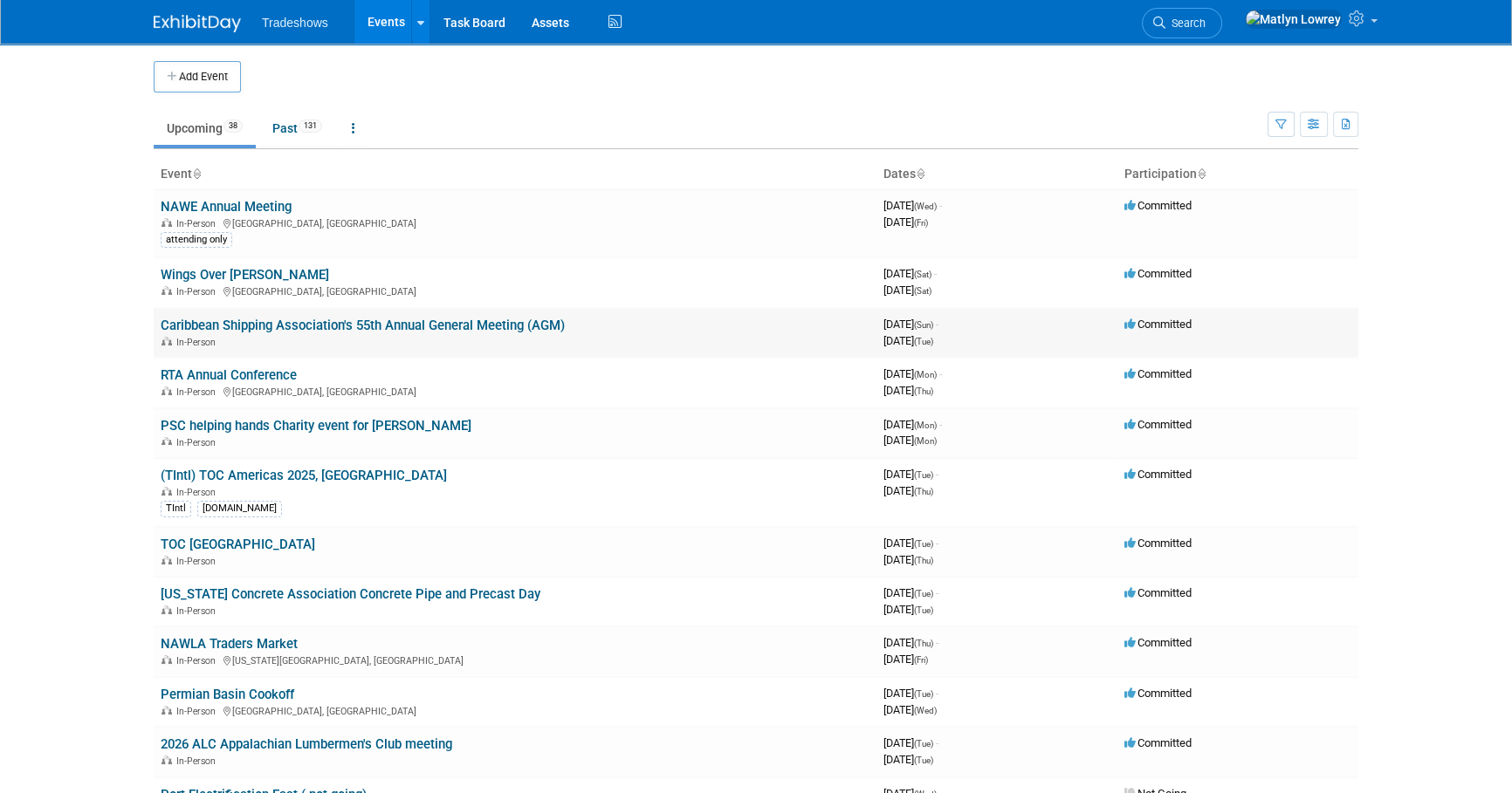
click at [294, 326] on link "Caribbean Shipping Association's 55th Annual General Meeting (AGM)" at bounding box center [363, 325] width 404 height 16
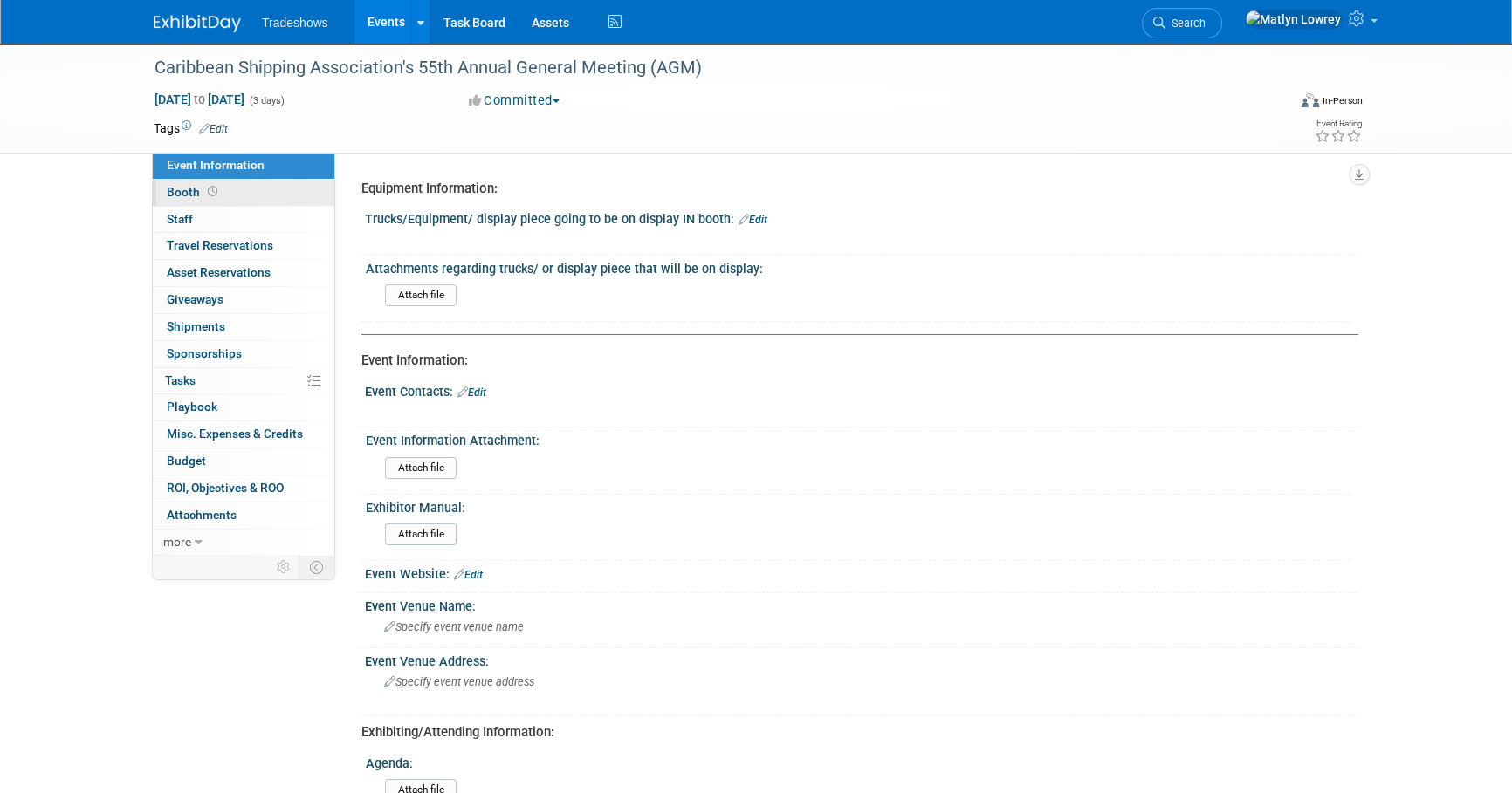
click at [195, 194] on span "Booth" at bounding box center [194, 192] width 54 height 14
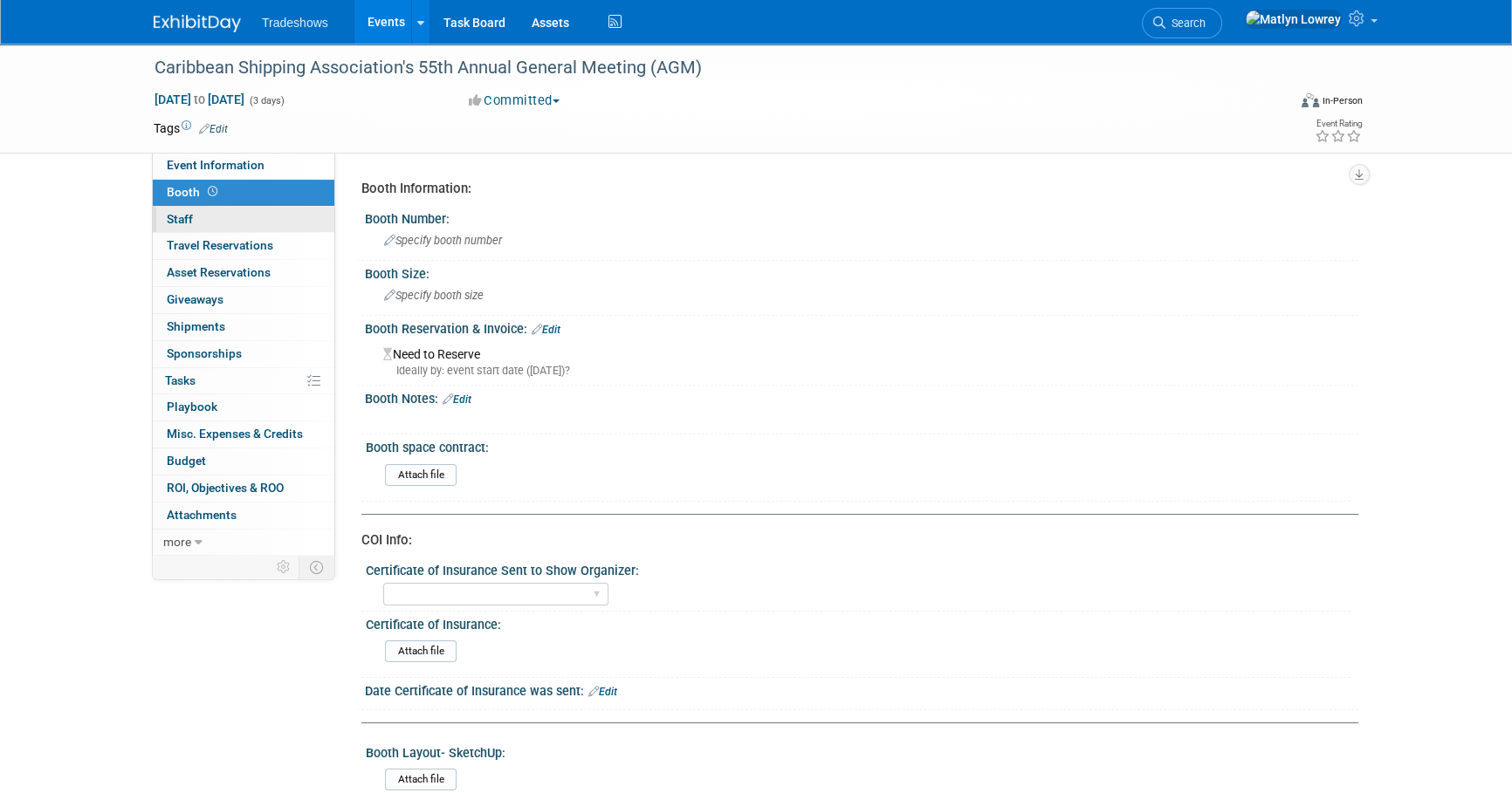
click at [193, 211] on link "0 Staff 0" at bounding box center [243, 219] width 182 height 27
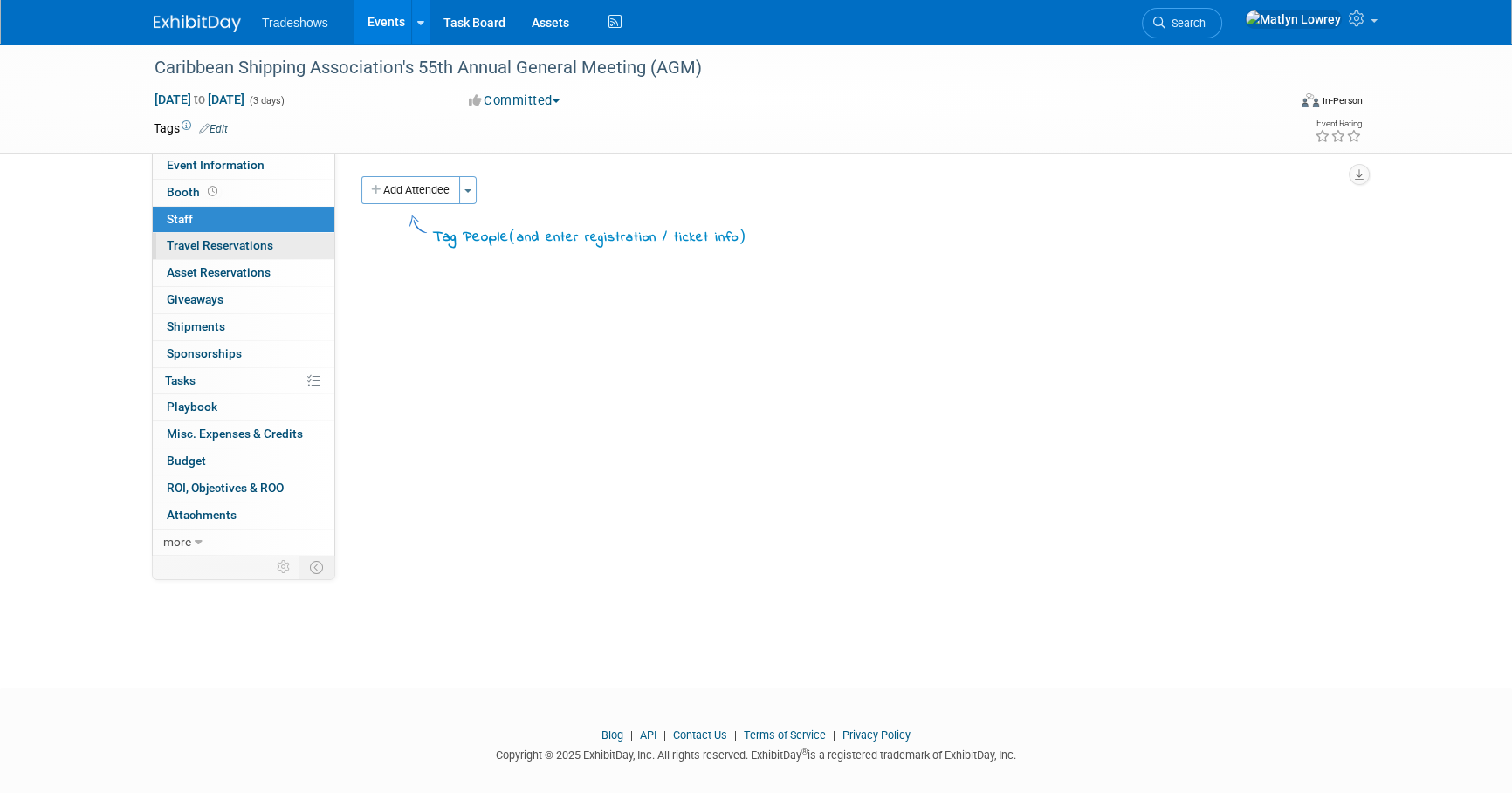
click at [196, 243] on span "Travel Reservations 0" at bounding box center [220, 245] width 106 height 14
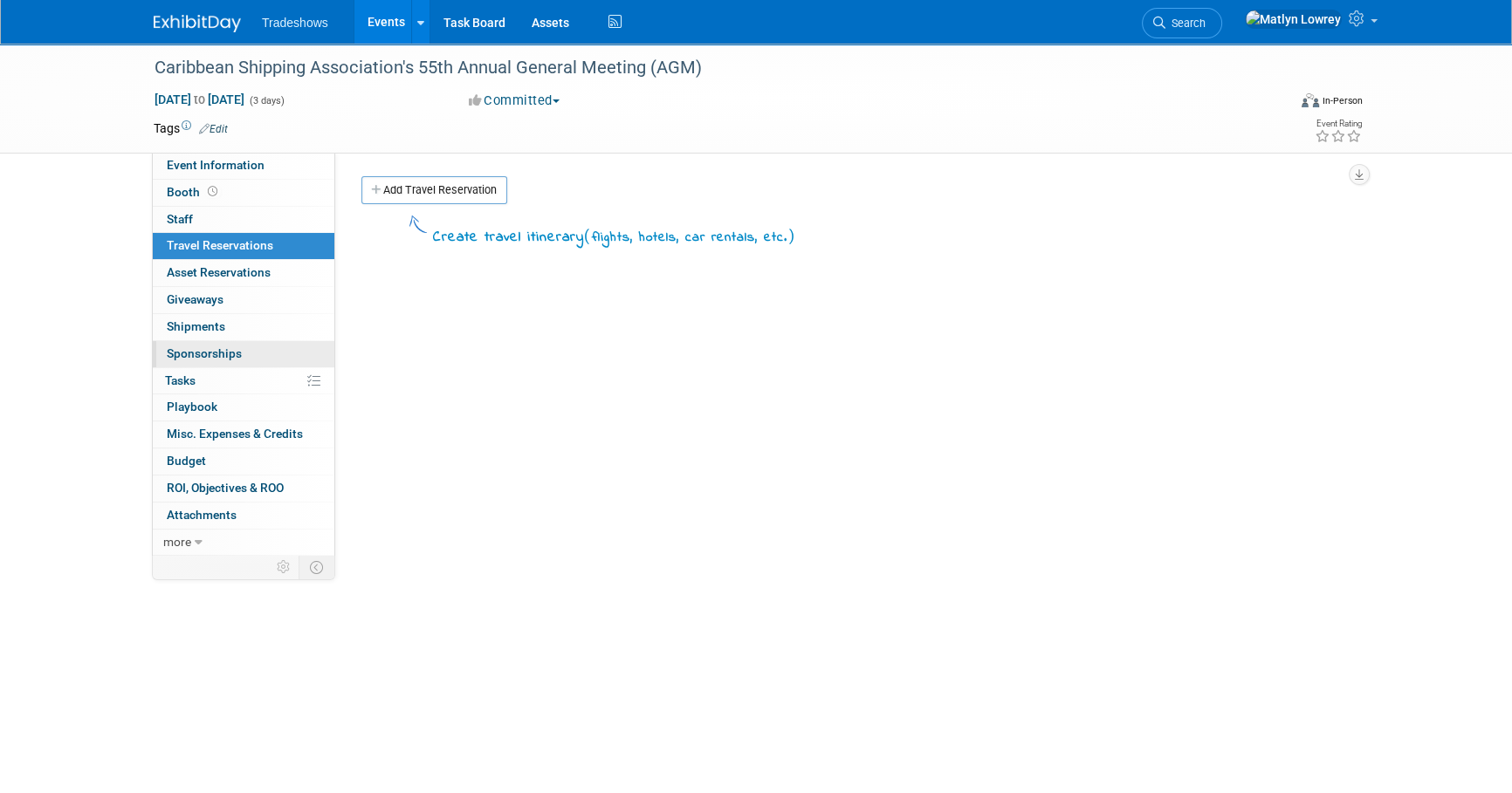
click at [200, 344] on link "0 Sponsorships 0" at bounding box center [243, 354] width 182 height 27
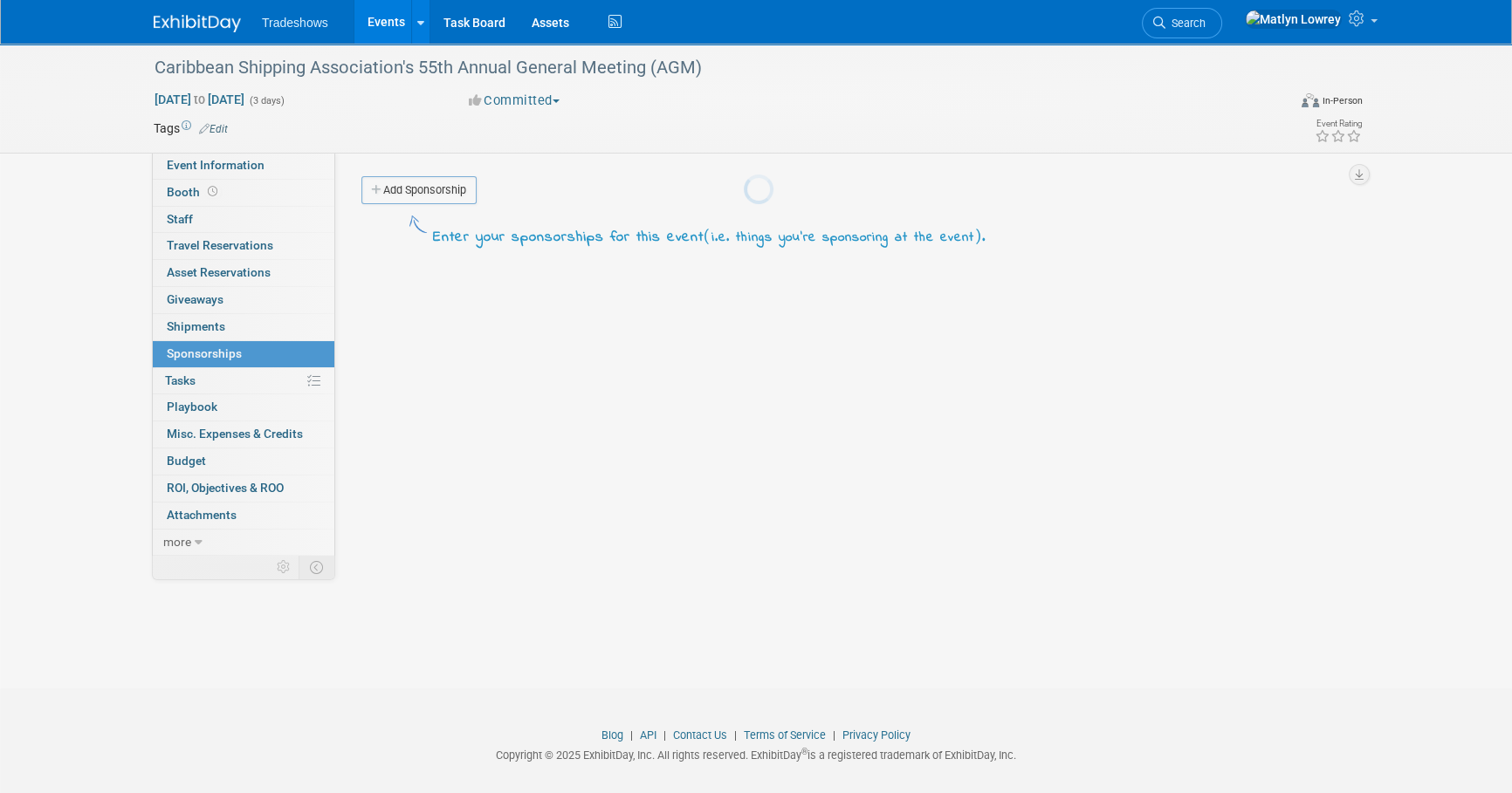
click at [214, 434] on body "Tradeshows Events Add Event Bulk Upload Events Shareable Event Boards Recently …" at bounding box center [756, 396] width 1512 height 793
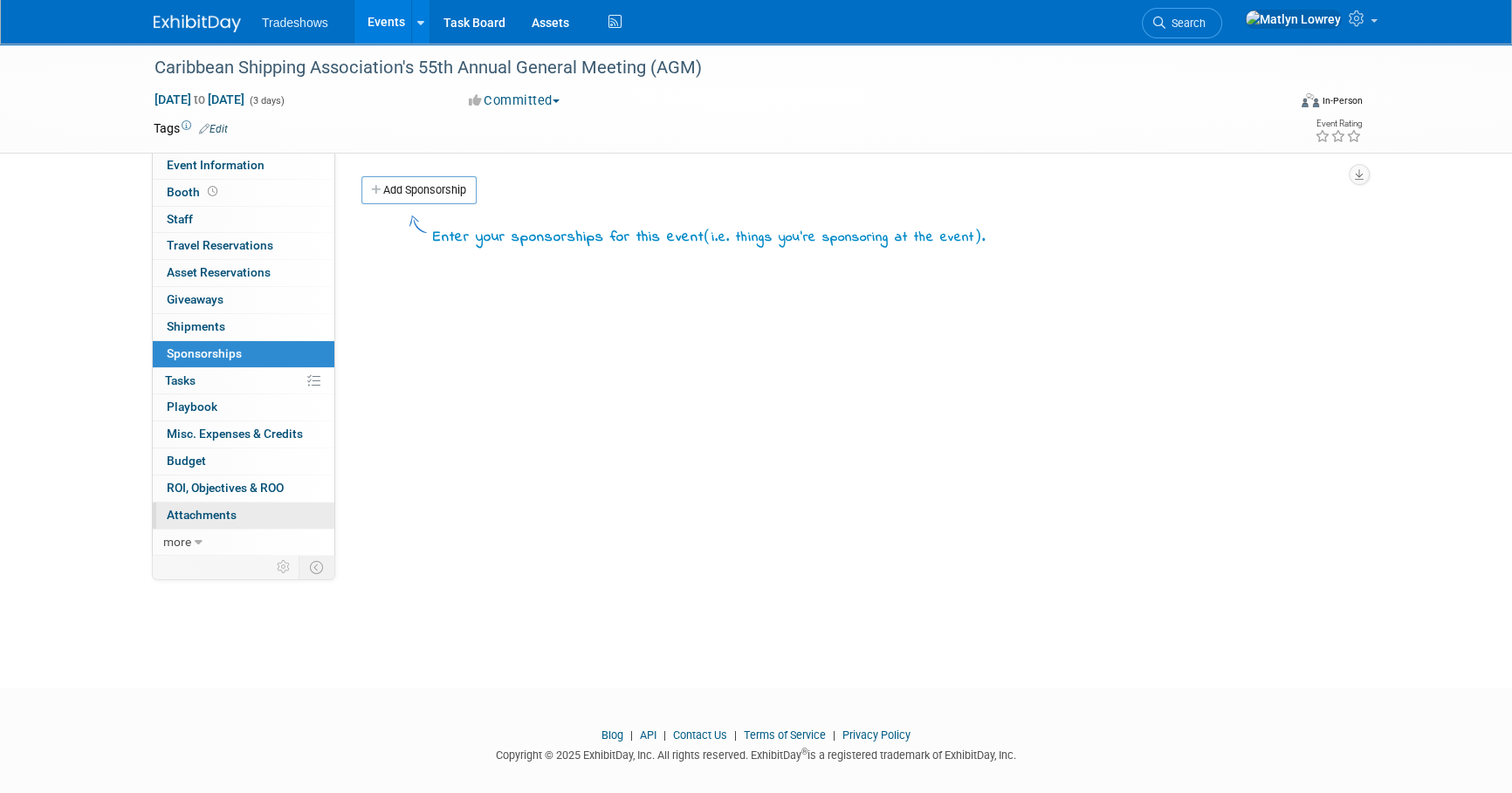
click at [208, 516] on span "Attachments 0" at bounding box center [202, 514] width 70 height 14
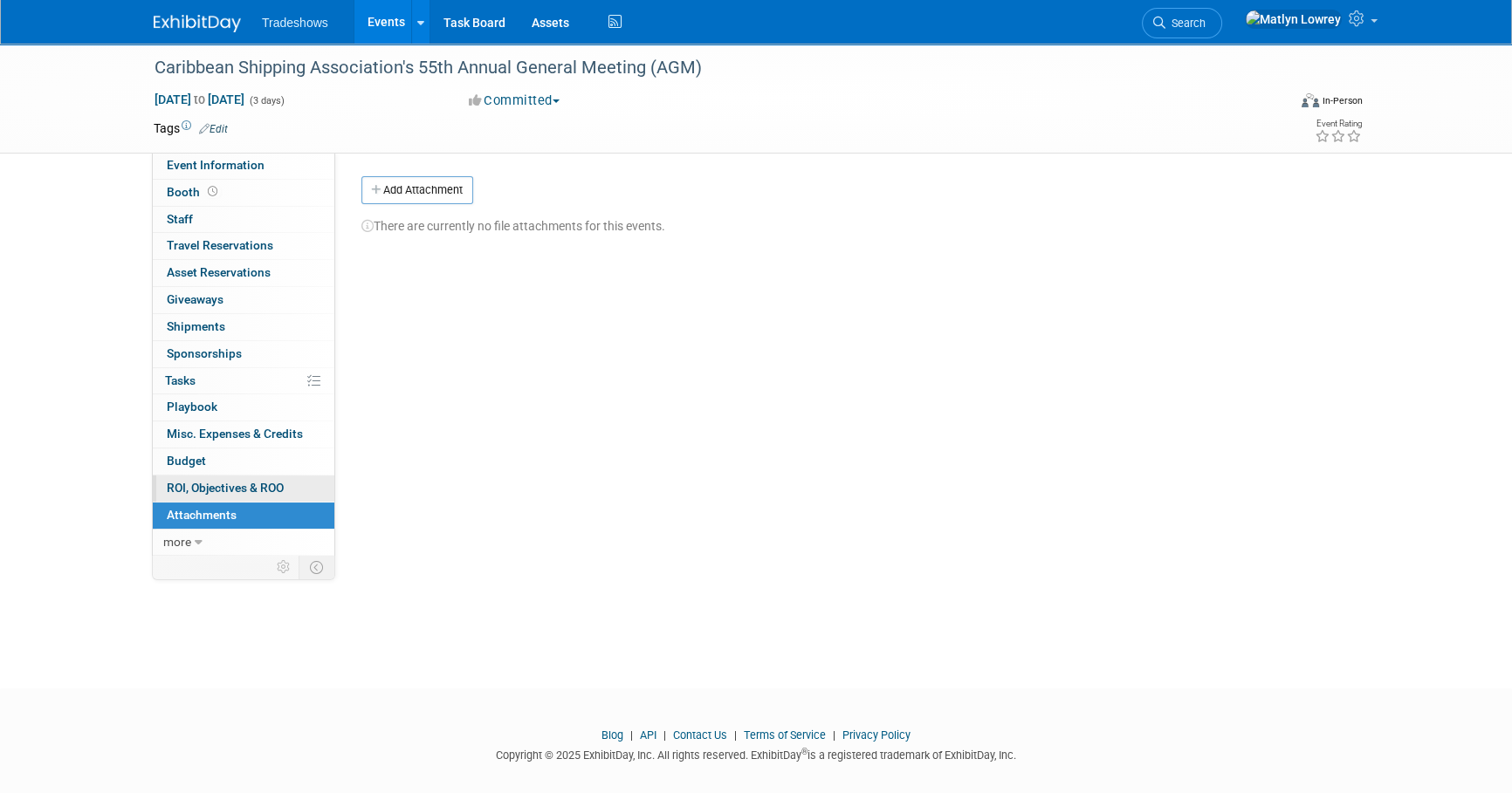
click at [207, 488] on span "ROI, Objectives & ROO 0" at bounding box center [225, 487] width 117 height 14
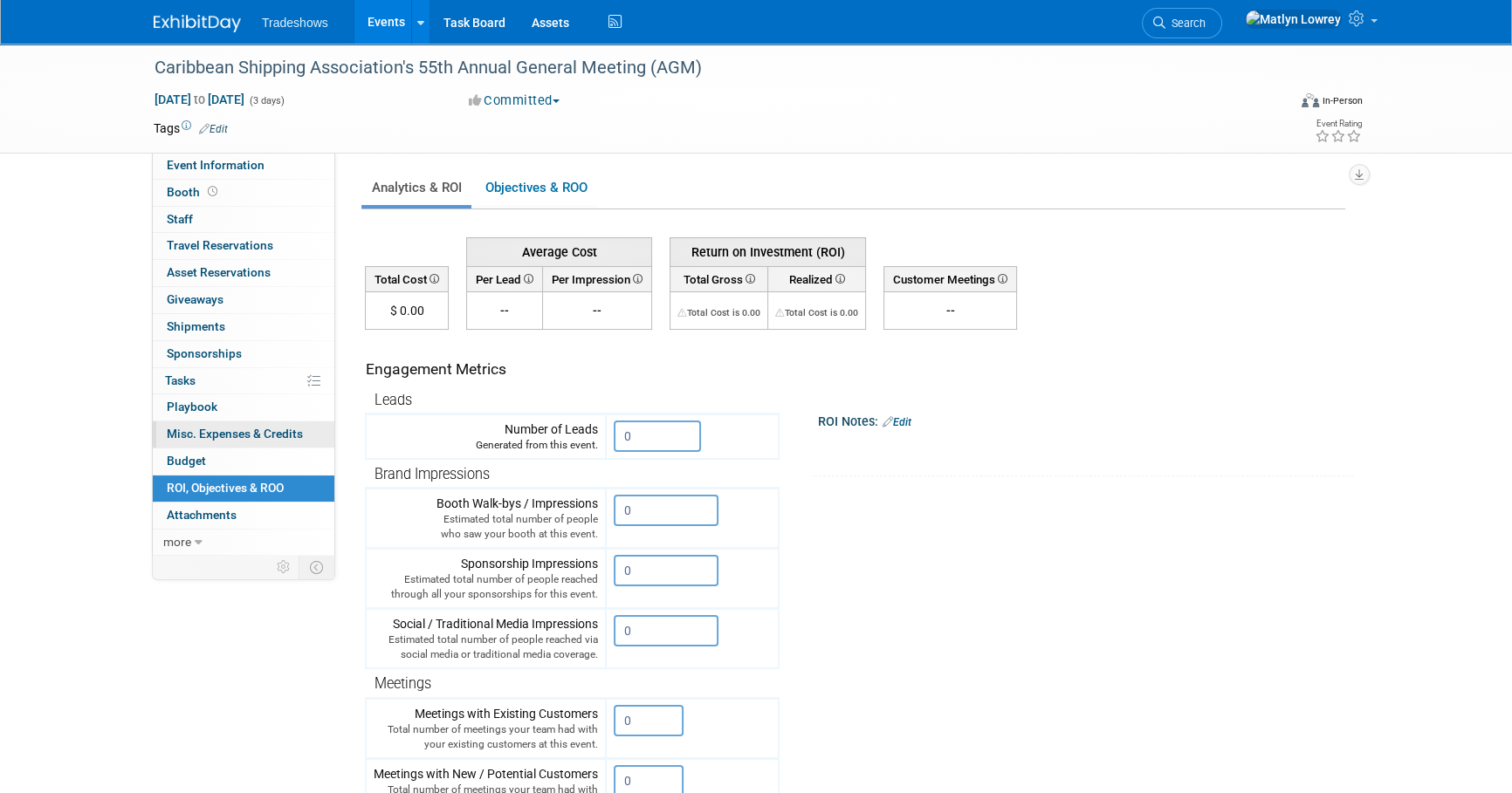
click at [207, 436] on span "Misc. Expenses & Credits 0" at bounding box center [235, 433] width 136 height 14
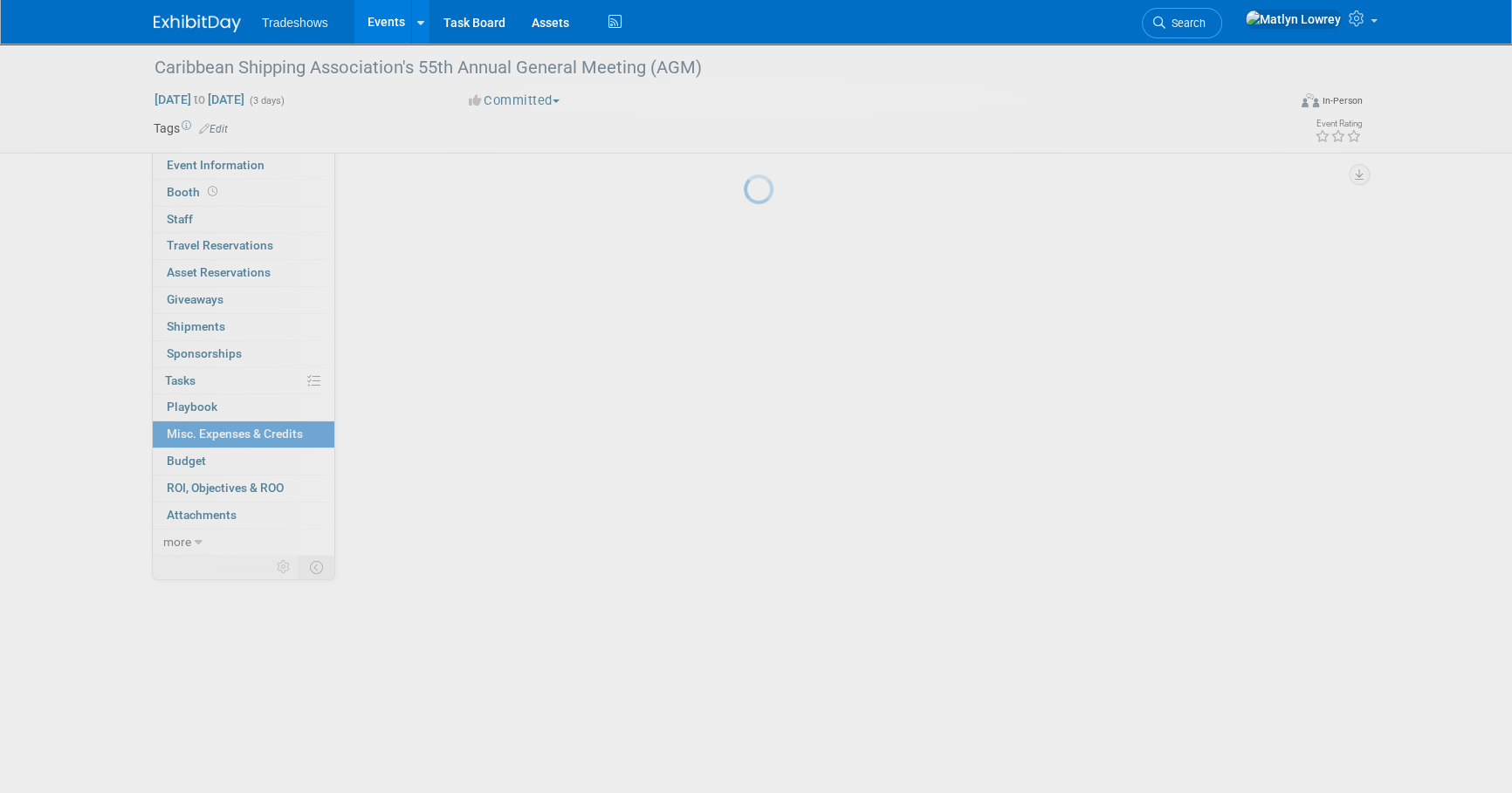
click at [744, 402] on div at bounding box center [756, 396] width 25 height 793
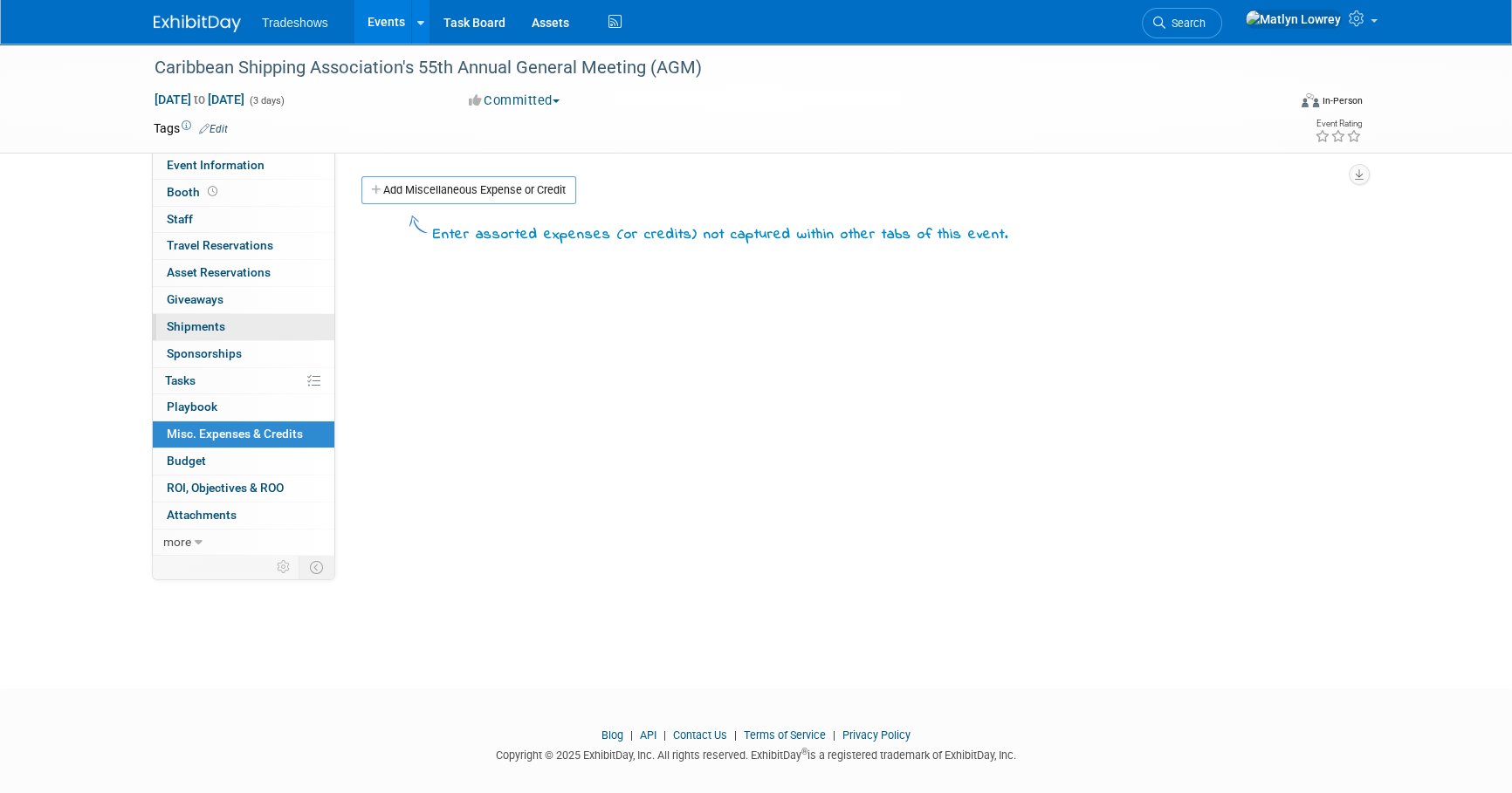
click at [200, 339] on link "0 Shipments 0" at bounding box center [243, 327] width 182 height 27
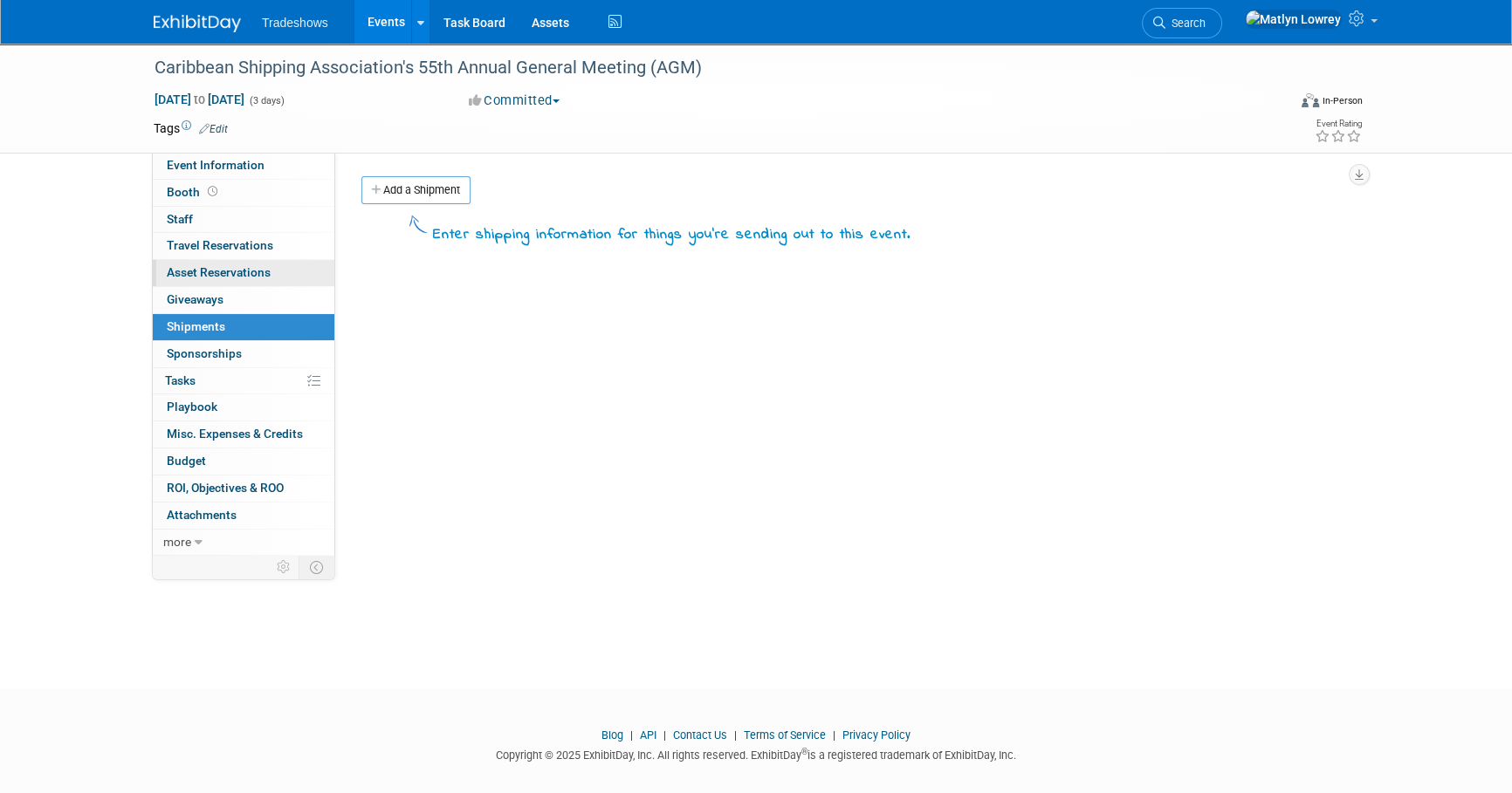
click at [190, 272] on span "Asset Reservations 0" at bounding box center [218, 272] width 104 height 14
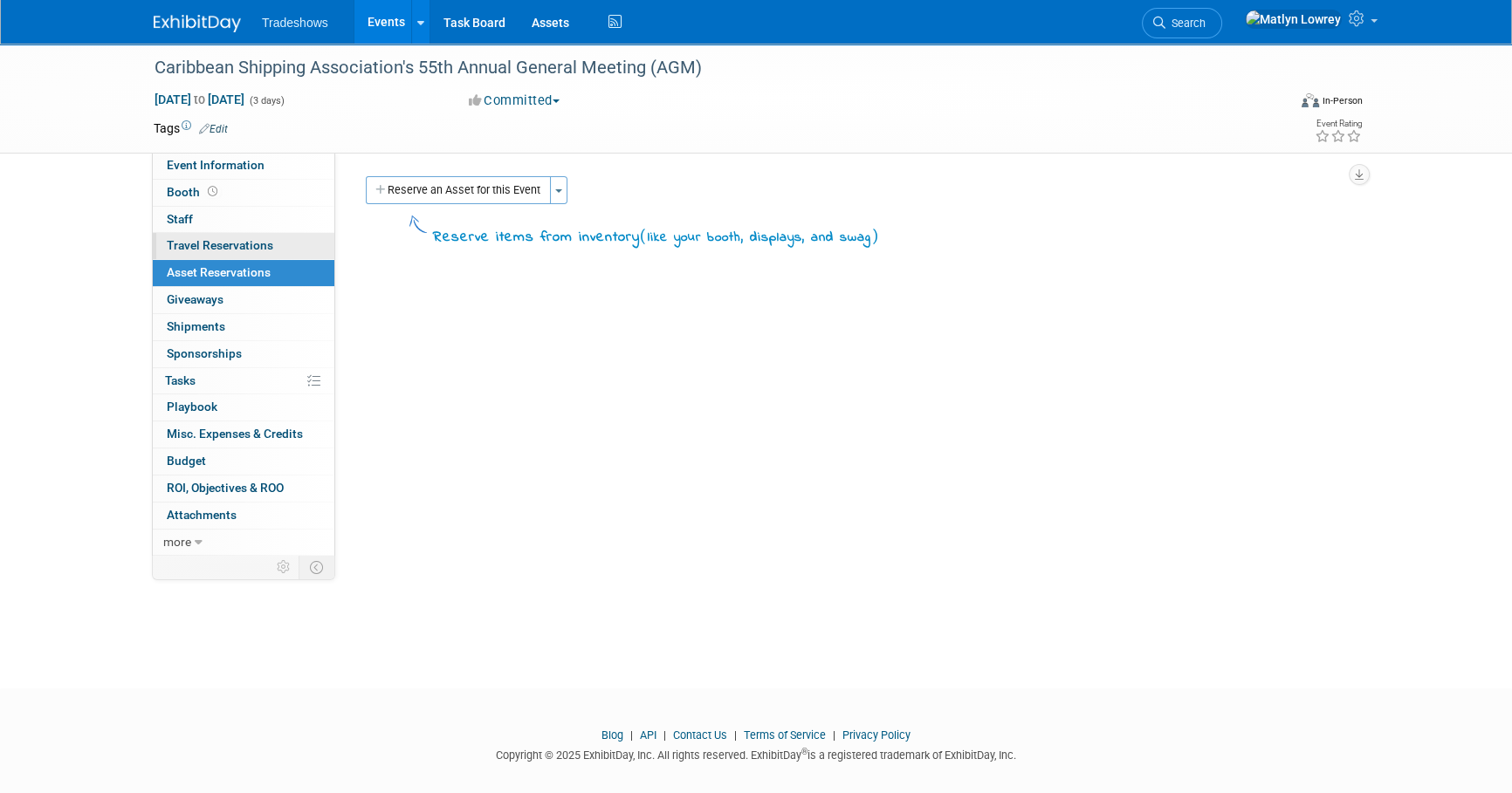
click at [190, 239] on span "Travel Reservations 0" at bounding box center [220, 245] width 106 height 14
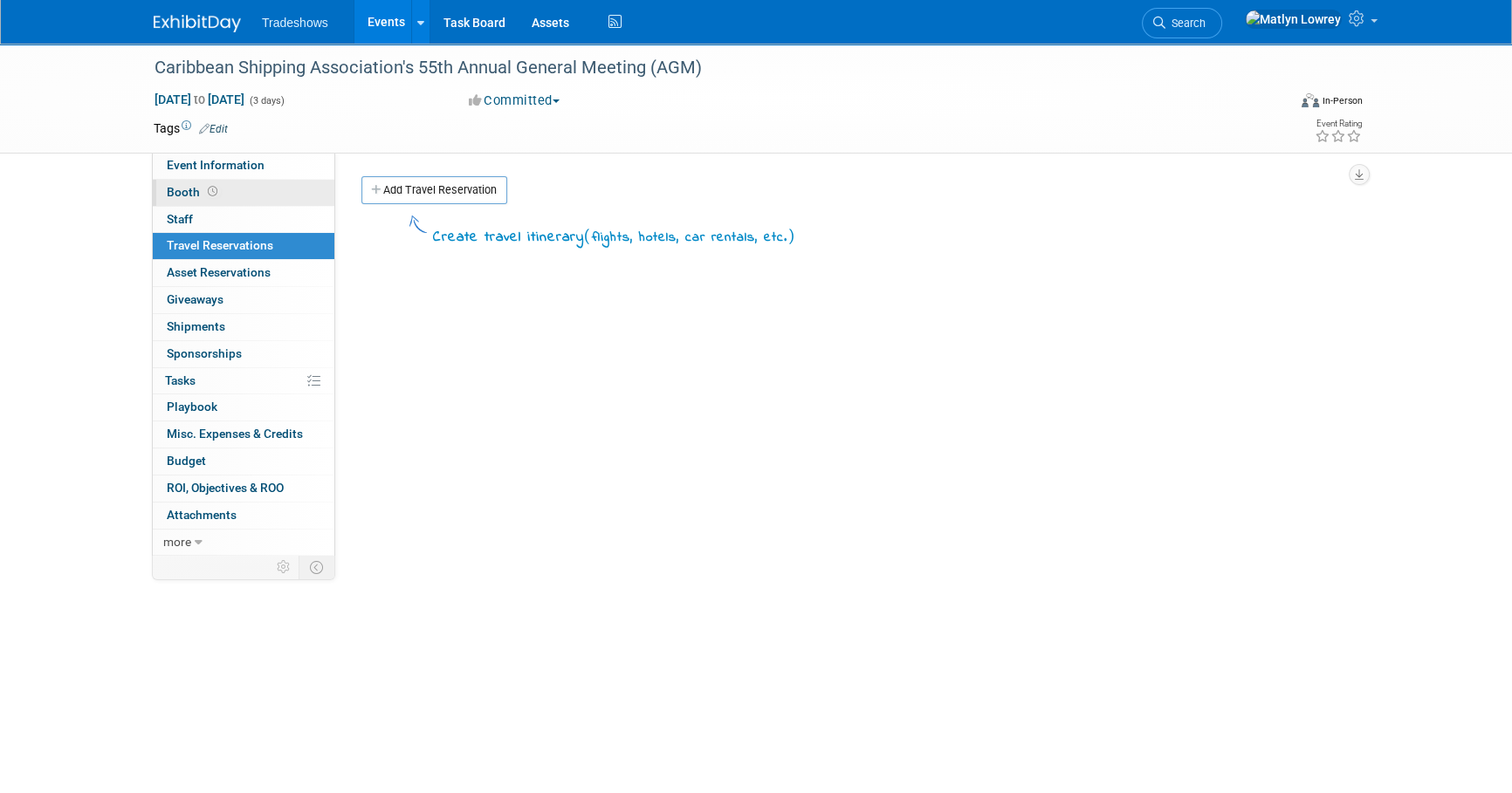
click at [188, 190] on span "Booth" at bounding box center [194, 192] width 54 height 14
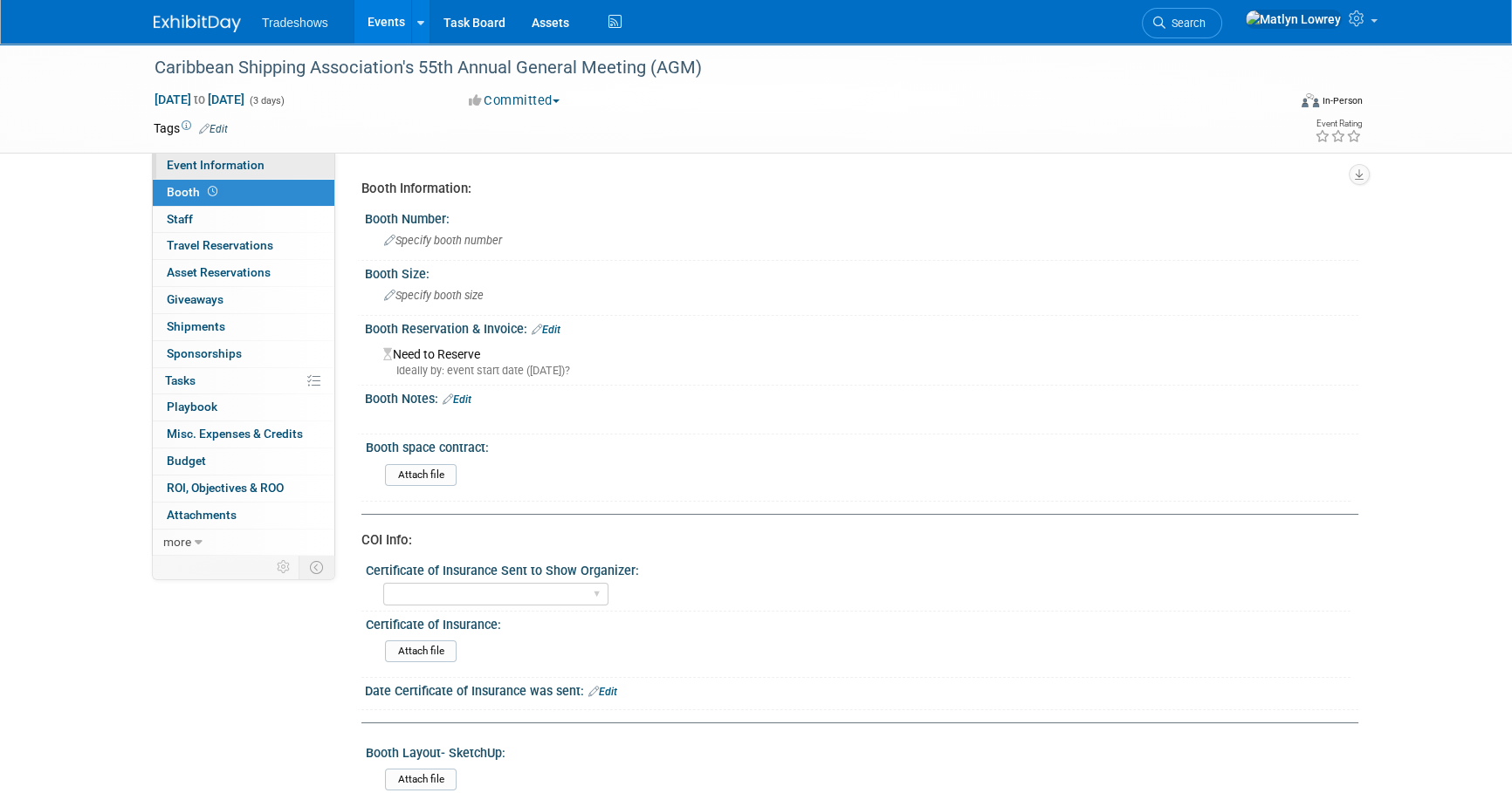
click at [190, 166] on span "Event Information" at bounding box center [216, 164] width 97 height 14
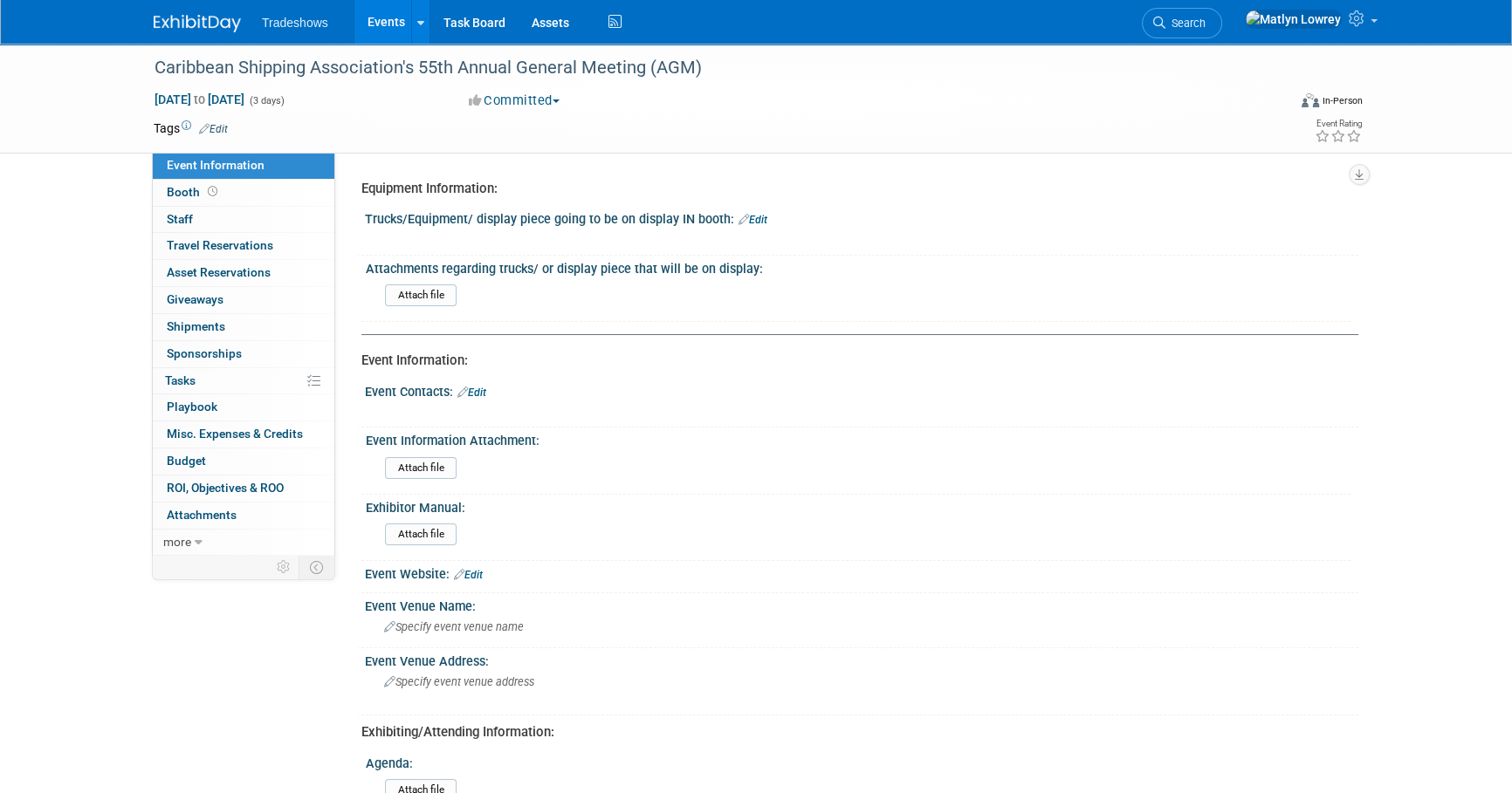
click at [366, 14] on link "Events" at bounding box center [386, 22] width 63 height 44
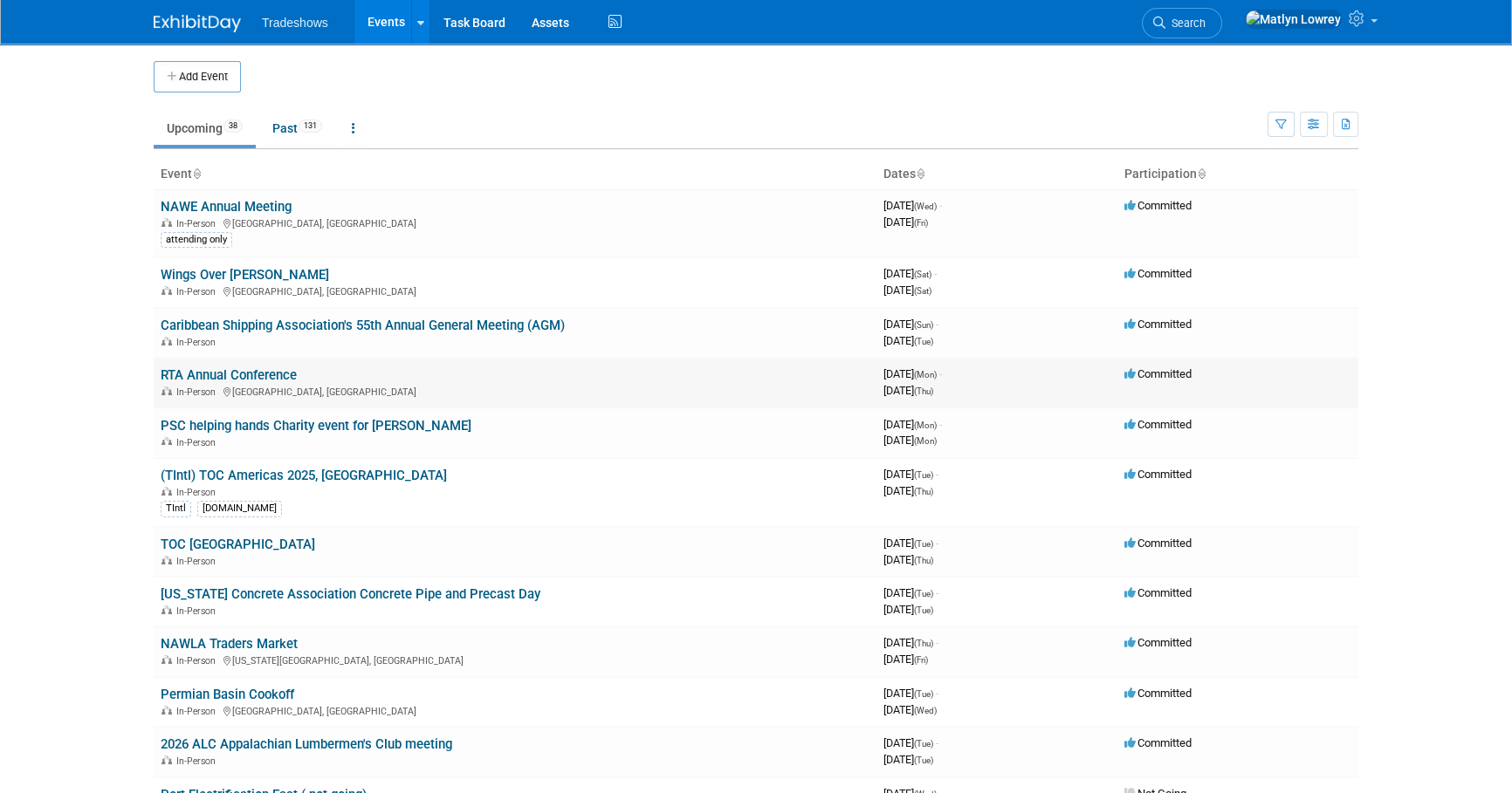
click at [230, 376] on link "RTA Annual Conference" at bounding box center [229, 374] width 136 height 16
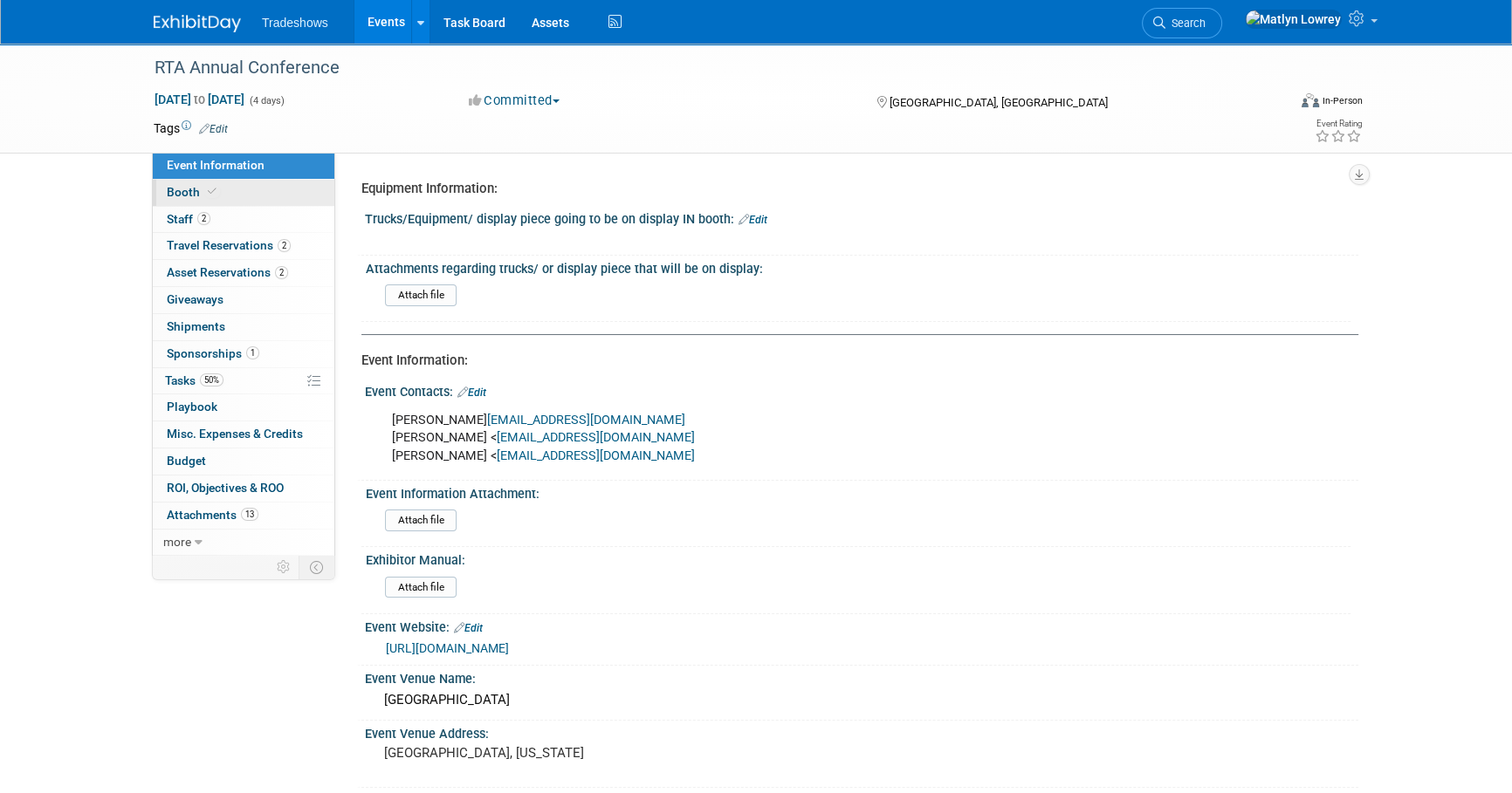
click at [207, 203] on link "Booth" at bounding box center [243, 193] width 182 height 27
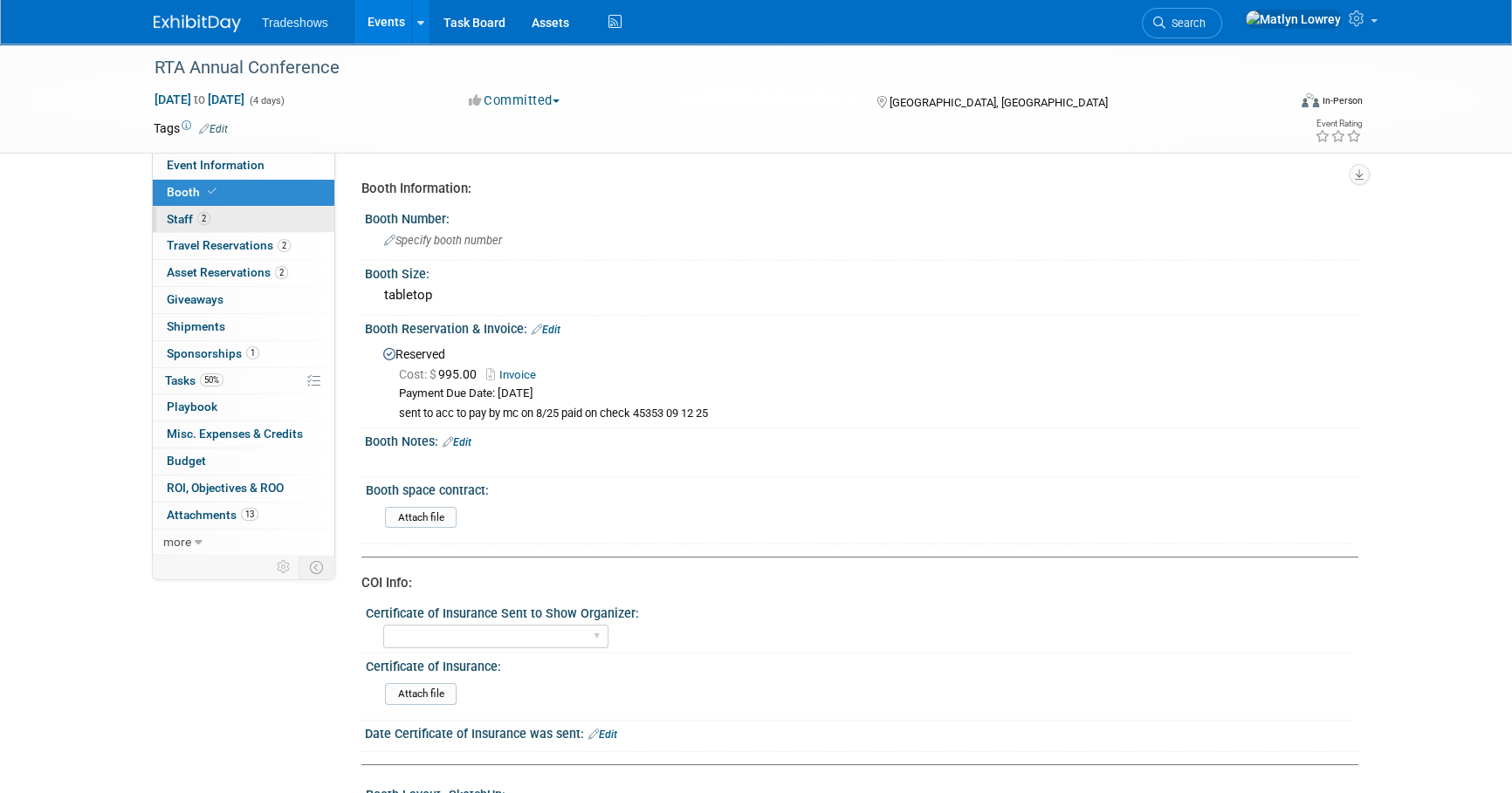
click at [204, 214] on span "2" at bounding box center [204, 218] width 13 height 13
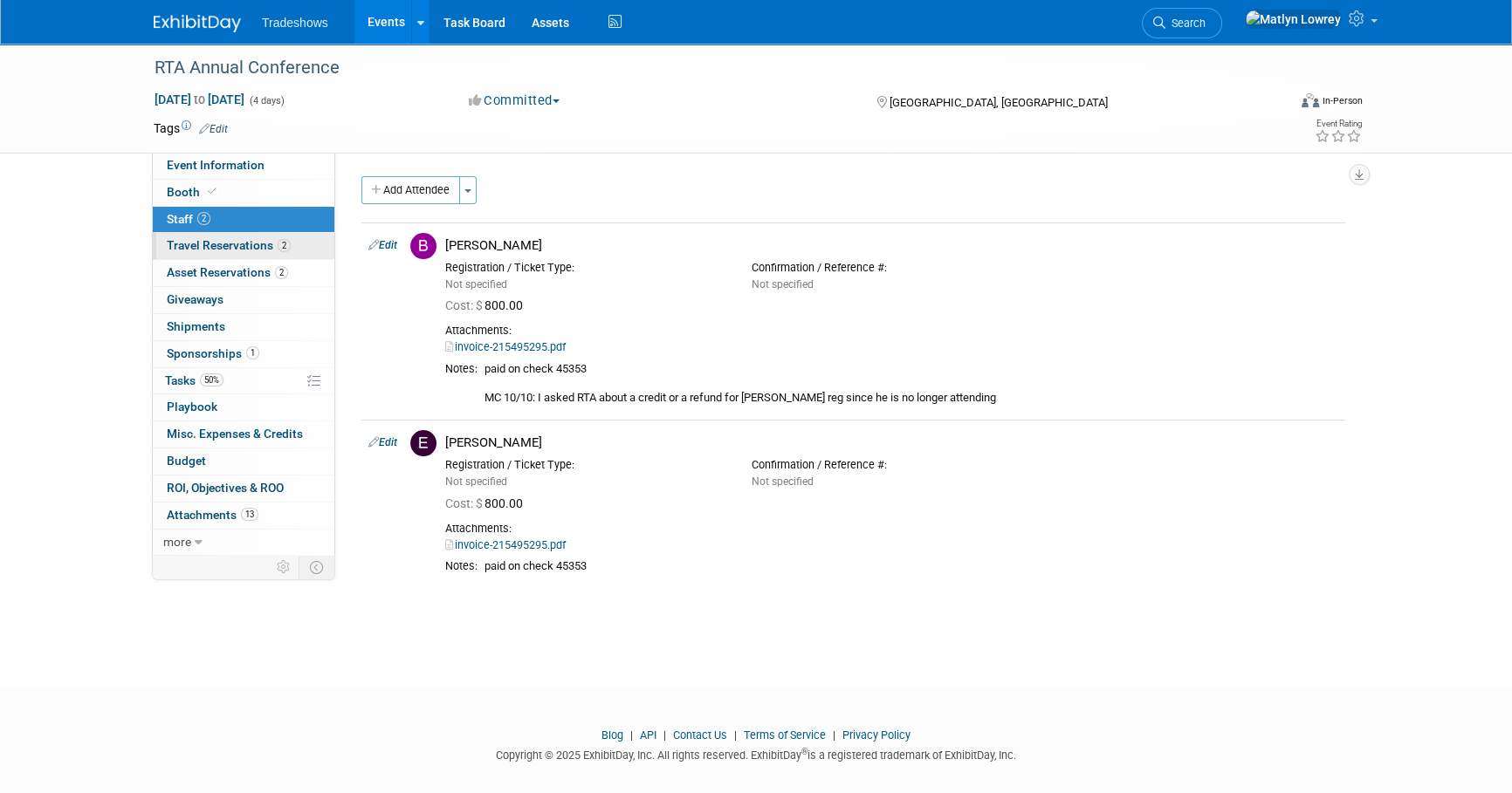
click at [203, 239] on span "Travel Reservations 2" at bounding box center [229, 245] width 124 height 14
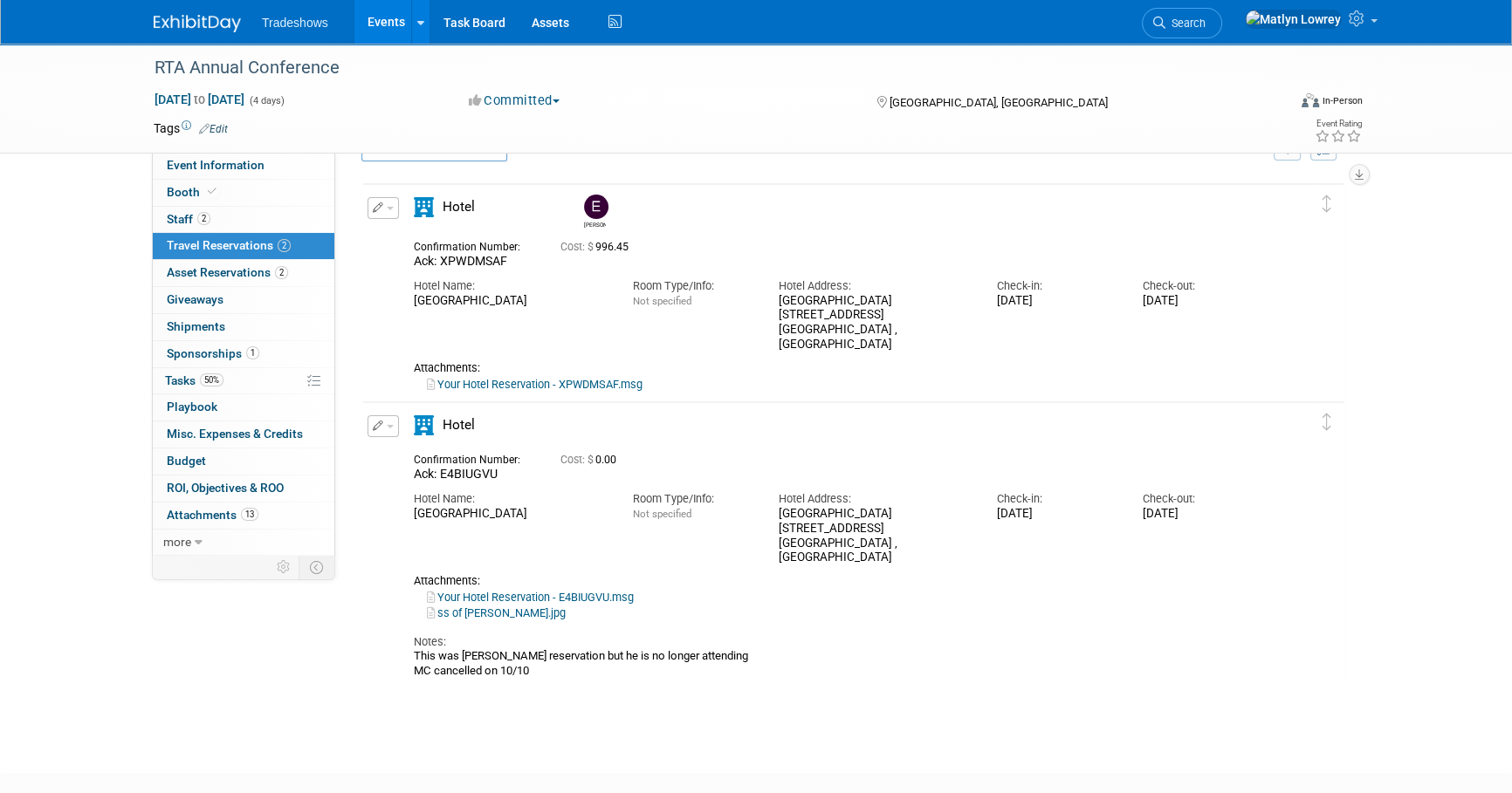
scroll to position [79, 0]
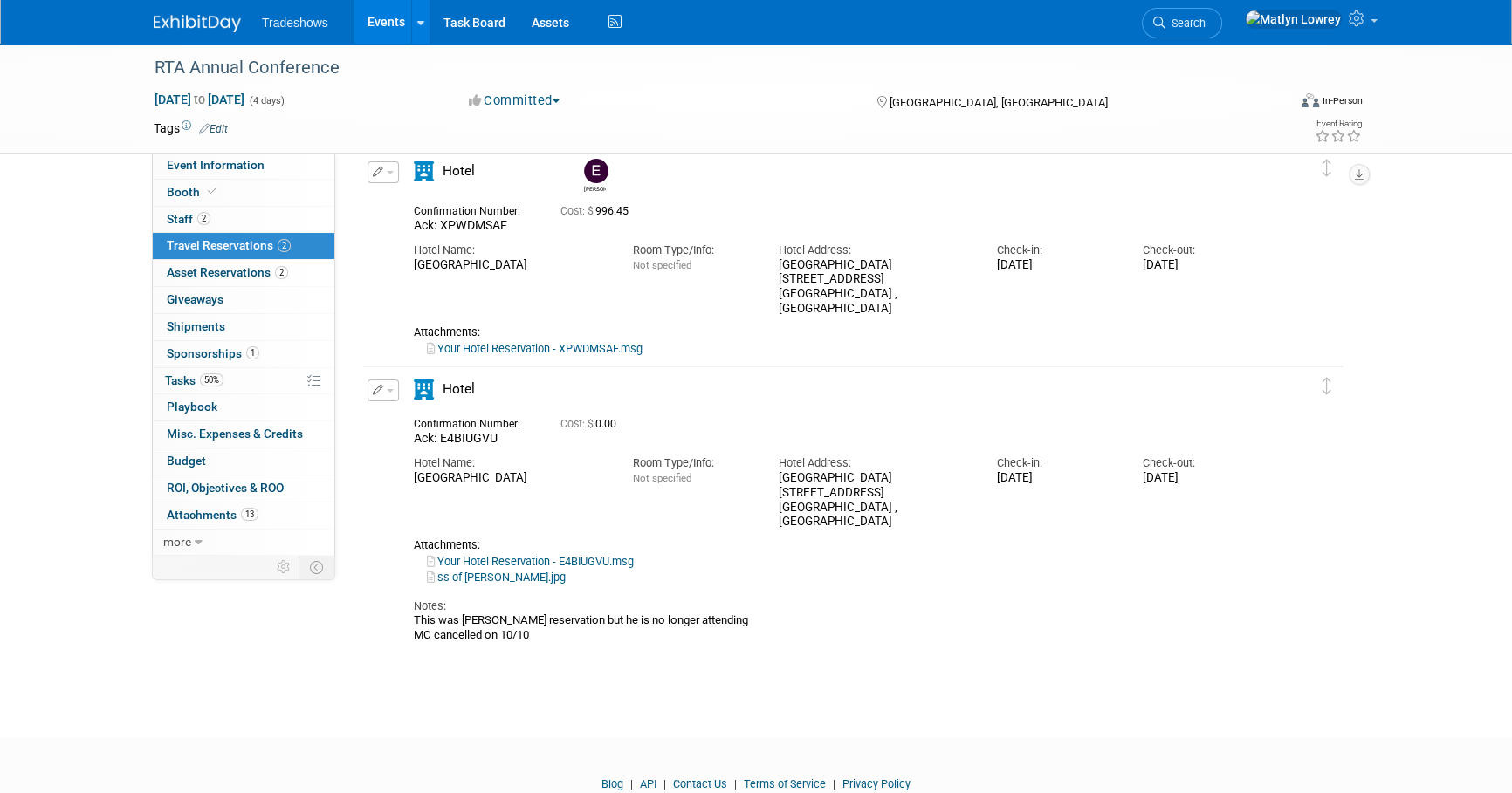
click at [383, 392] on button "button" at bounding box center [383, 391] width 31 height 22
click at [390, 418] on icon "button" at bounding box center [386, 420] width 14 height 12
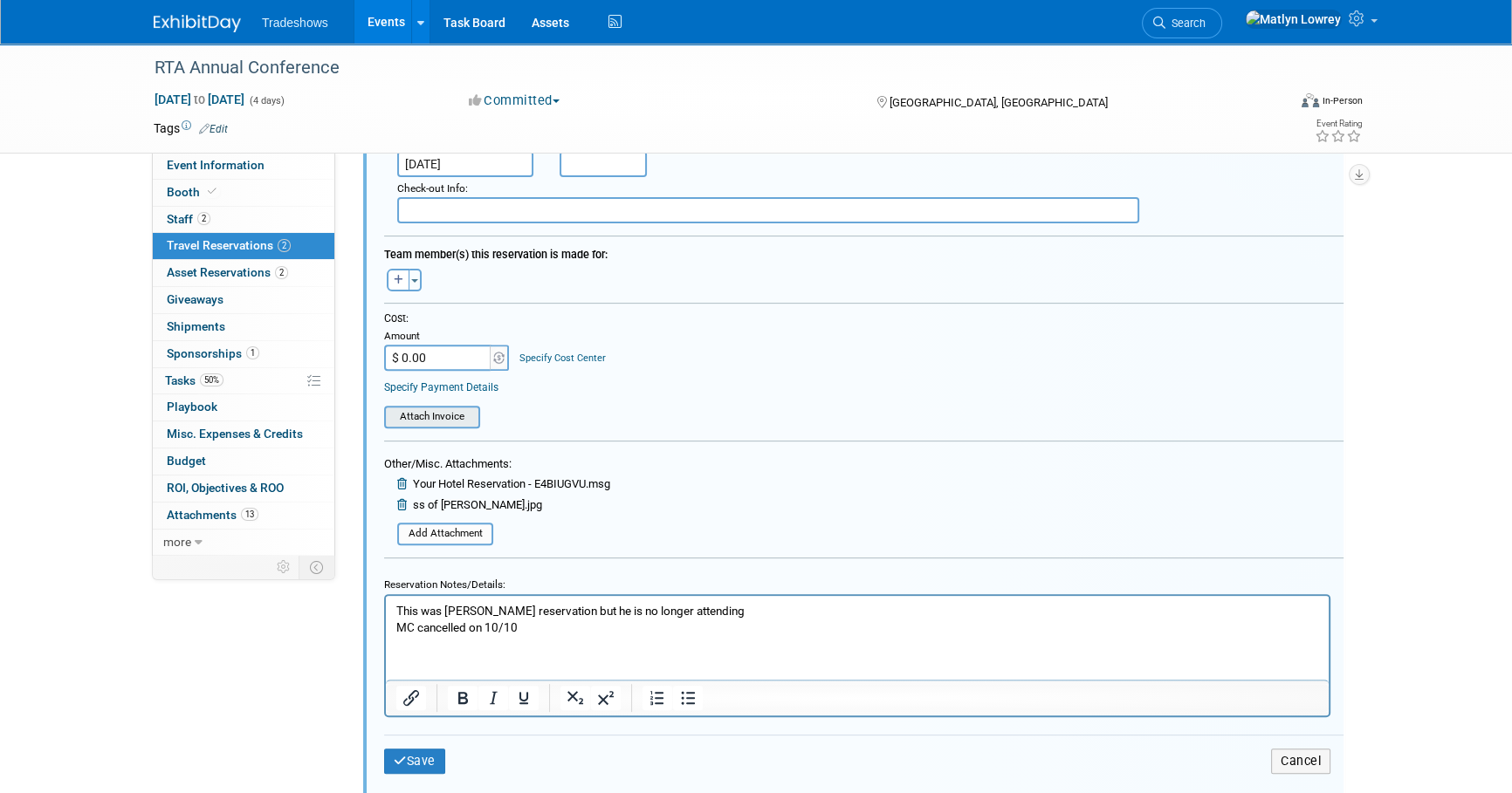
scroll to position [799, 0]
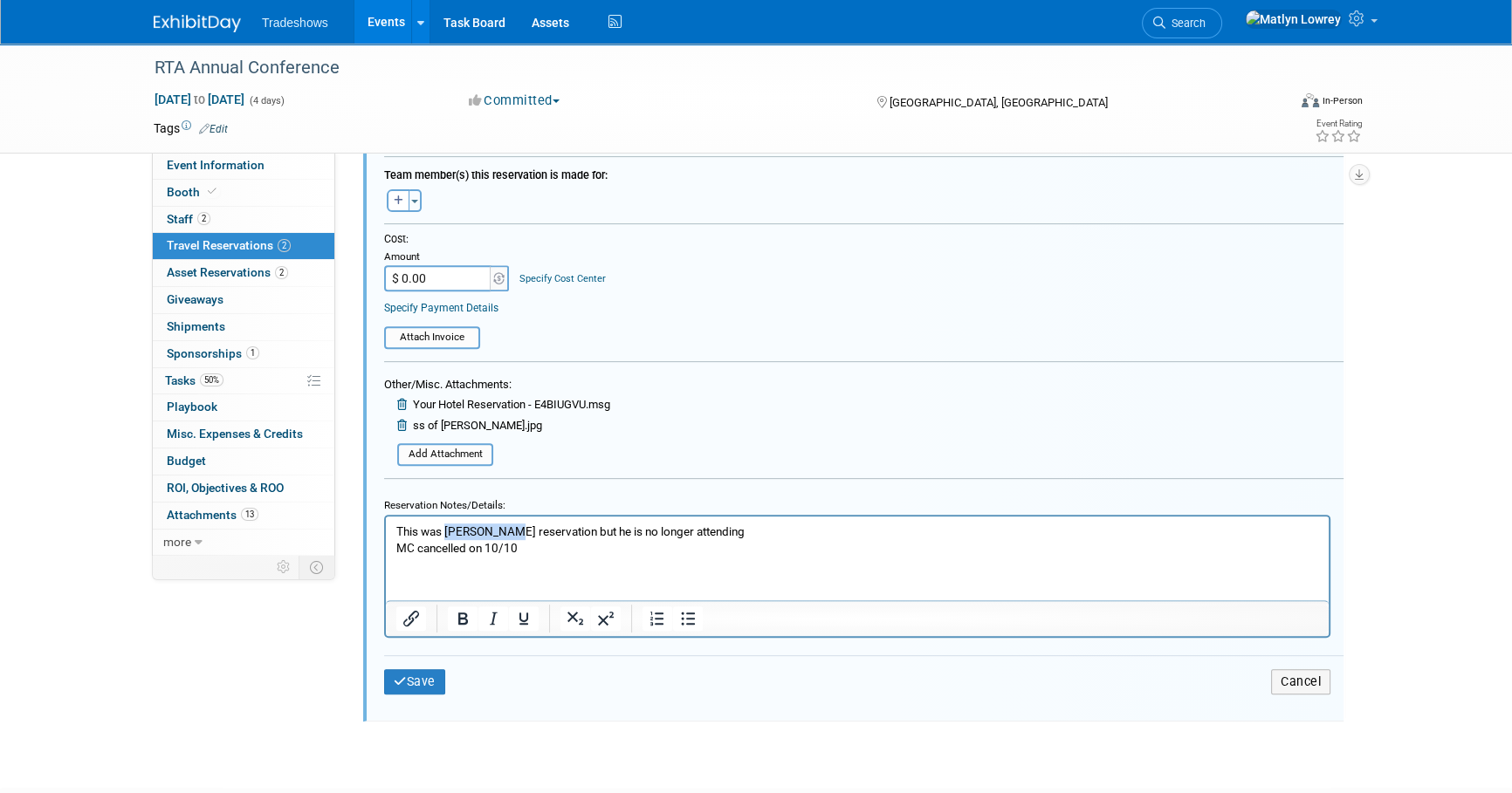
drag, startPoint x: 446, startPoint y: 530, endPoint x: 504, endPoint y: 532, distance: 58.0
click at [504, 532] on p "This was [PERSON_NAME] reservation but he is no longer attending MC cancelled o…" at bounding box center [857, 540] width 923 height 33
click at [464, 612] on icon "Bold" at bounding box center [463, 618] width 9 height 12
click at [454, 452] on input "file" at bounding box center [387, 454] width 207 height 19
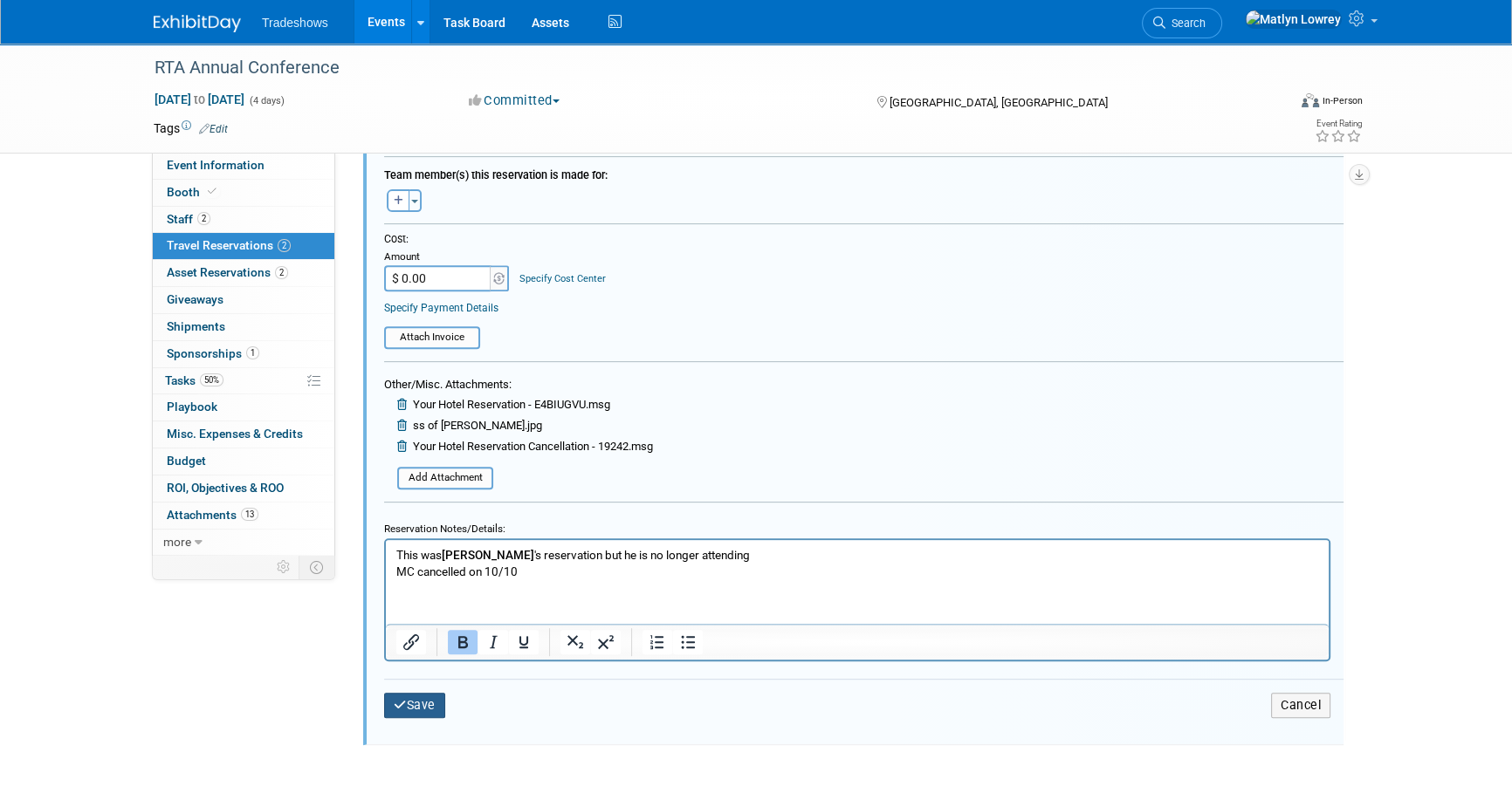
click at [402, 703] on icon "submit" at bounding box center [400, 704] width 13 height 12
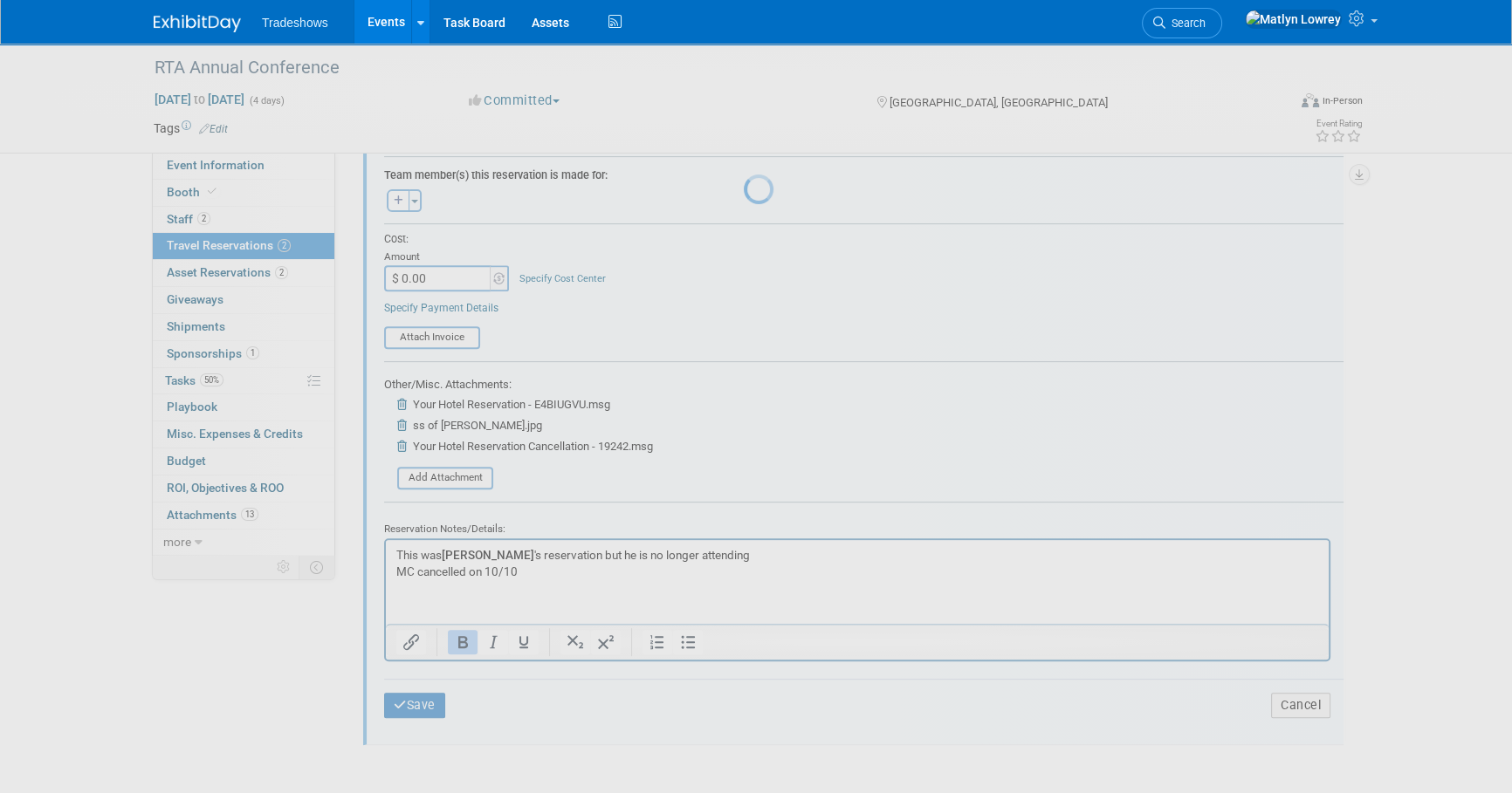
scroll to position [145, 0]
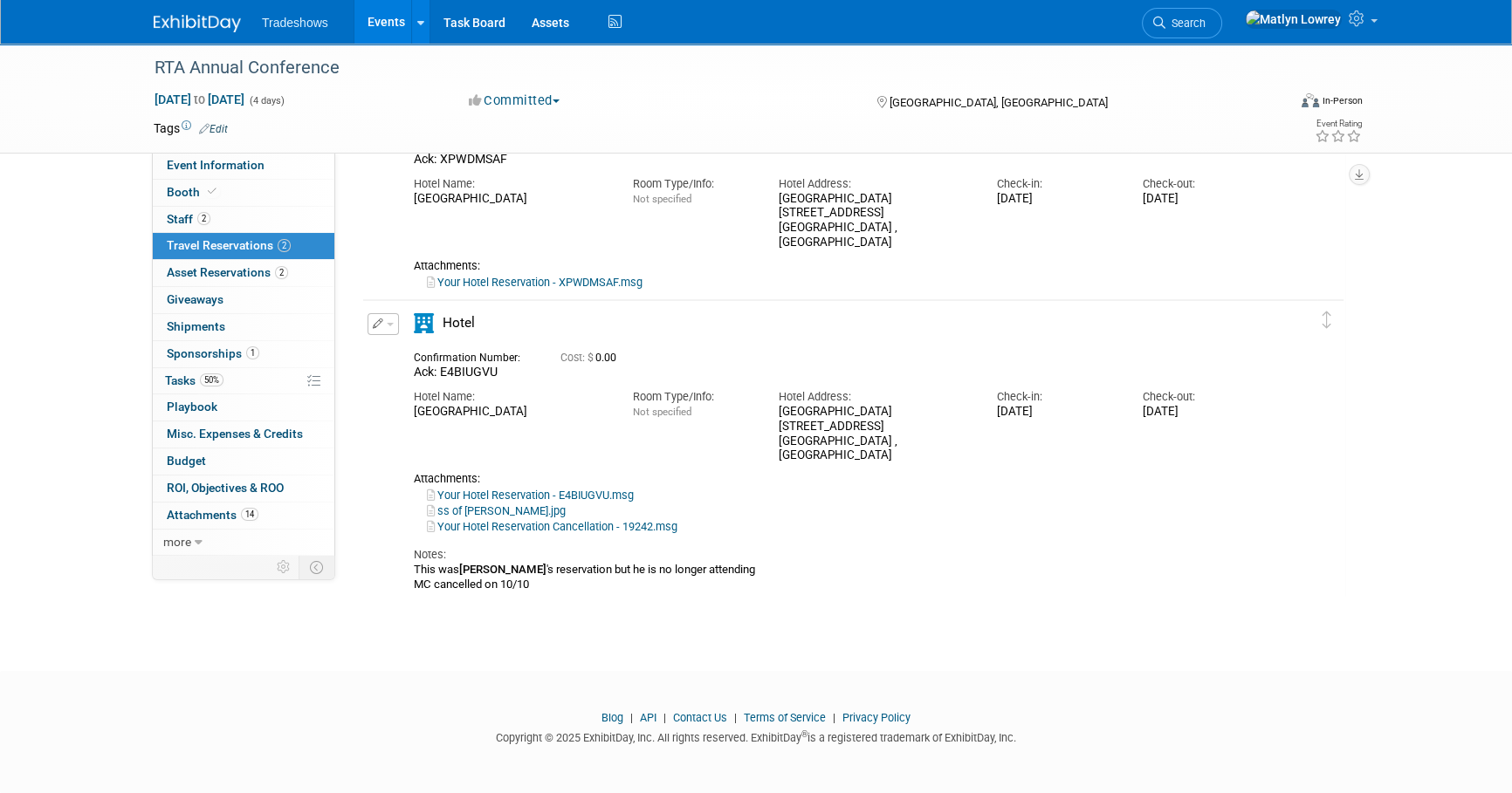
click at [384, 16] on link "Events" at bounding box center [386, 22] width 63 height 44
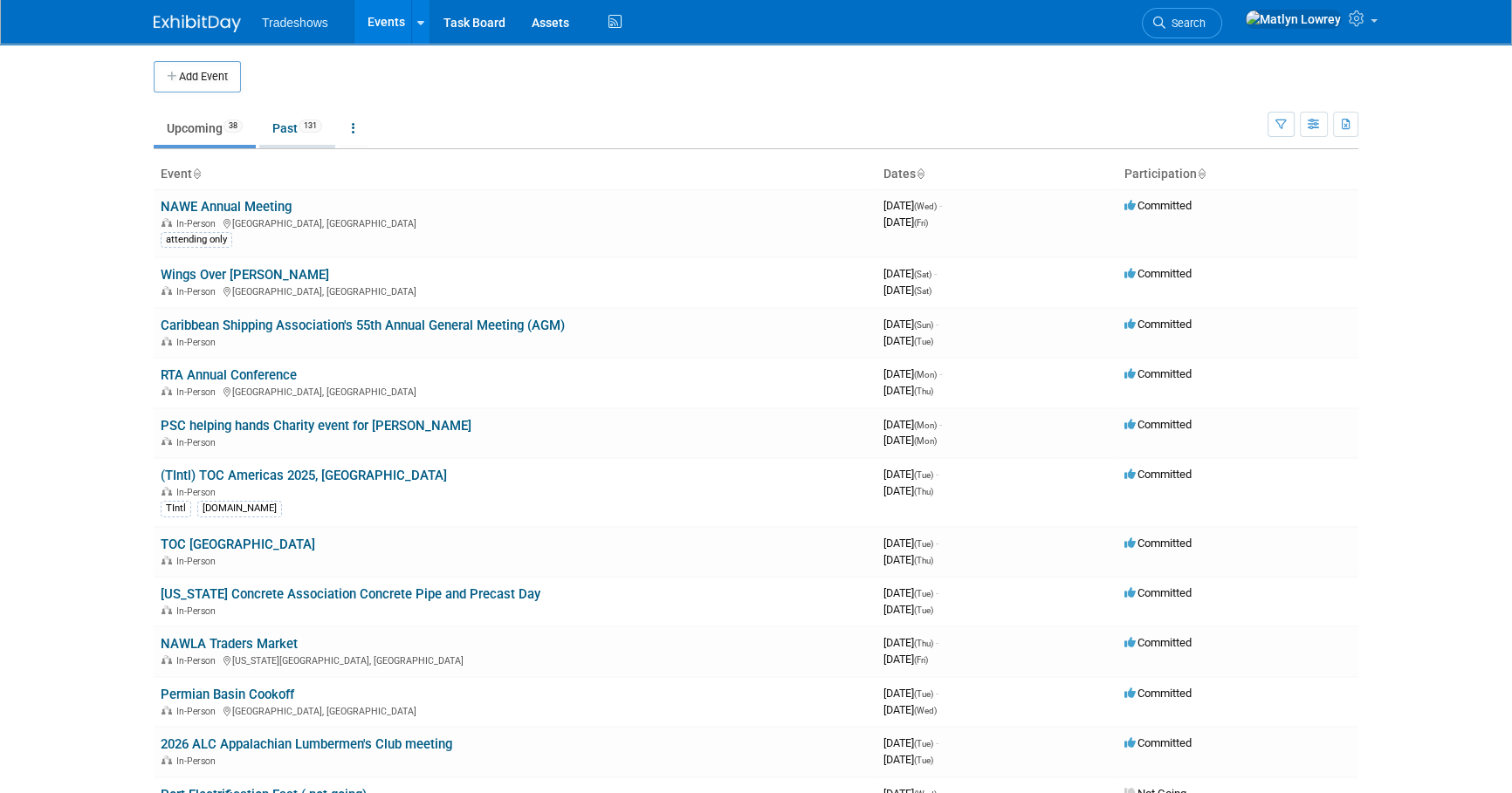
click at [278, 128] on link "Past 131" at bounding box center [297, 128] width 76 height 33
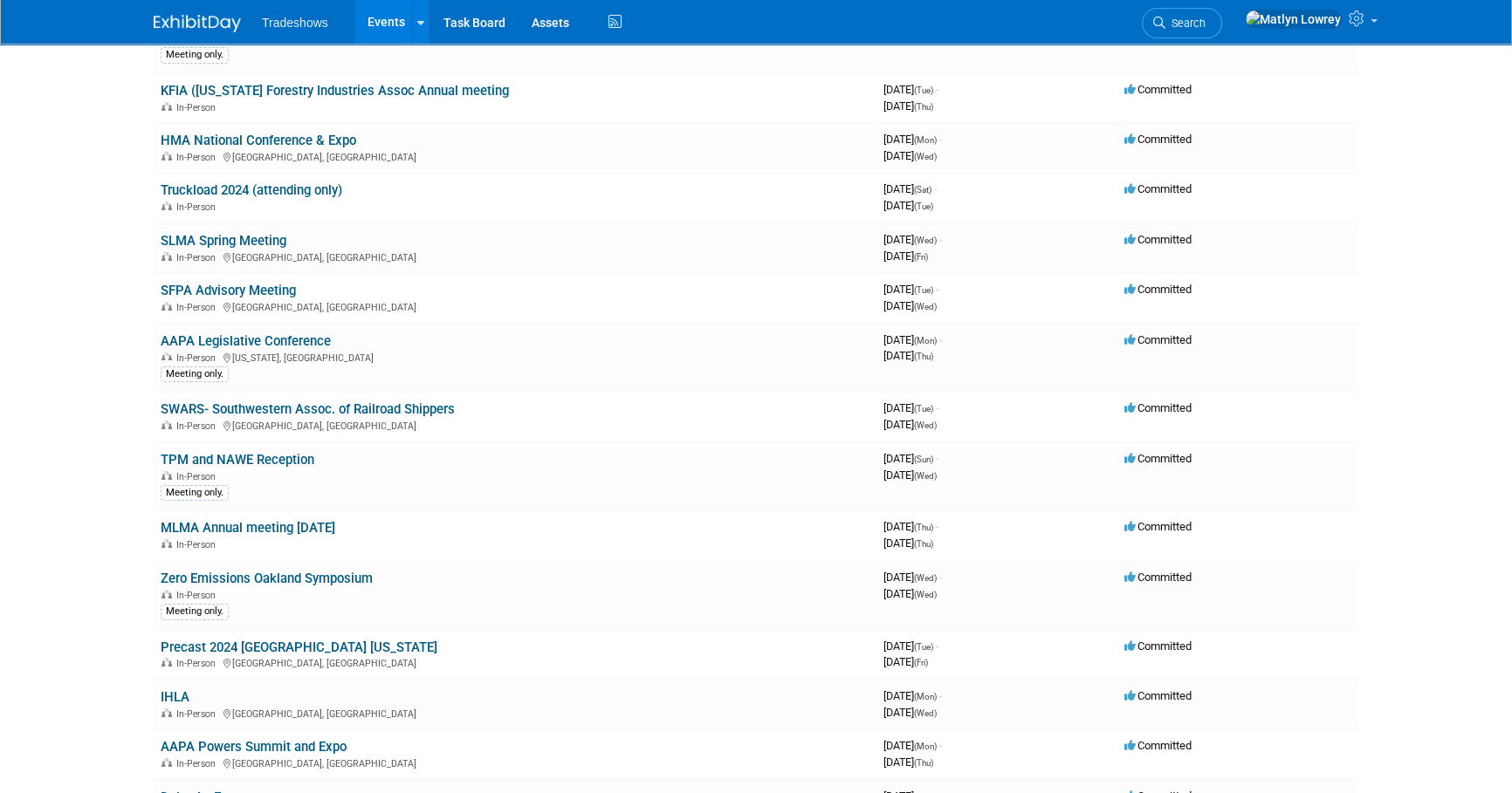
scroll to position [7453, 0]
